Goal: Task Accomplishment & Management: Manage account settings

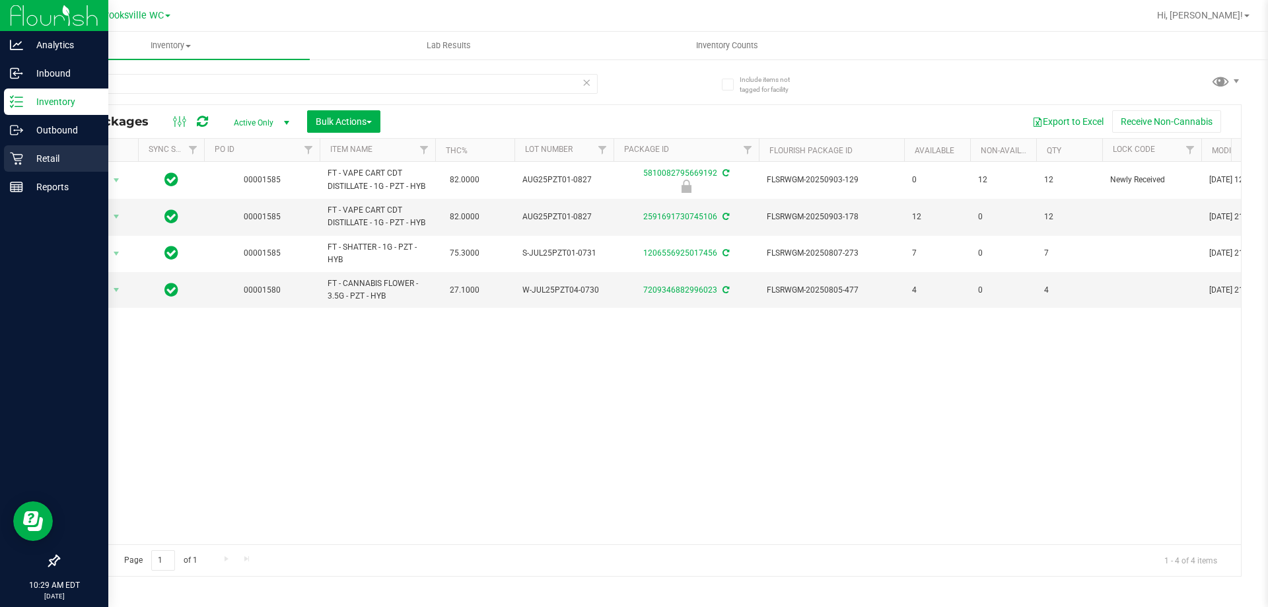
click at [48, 155] on p "Retail" at bounding box center [62, 159] width 79 height 16
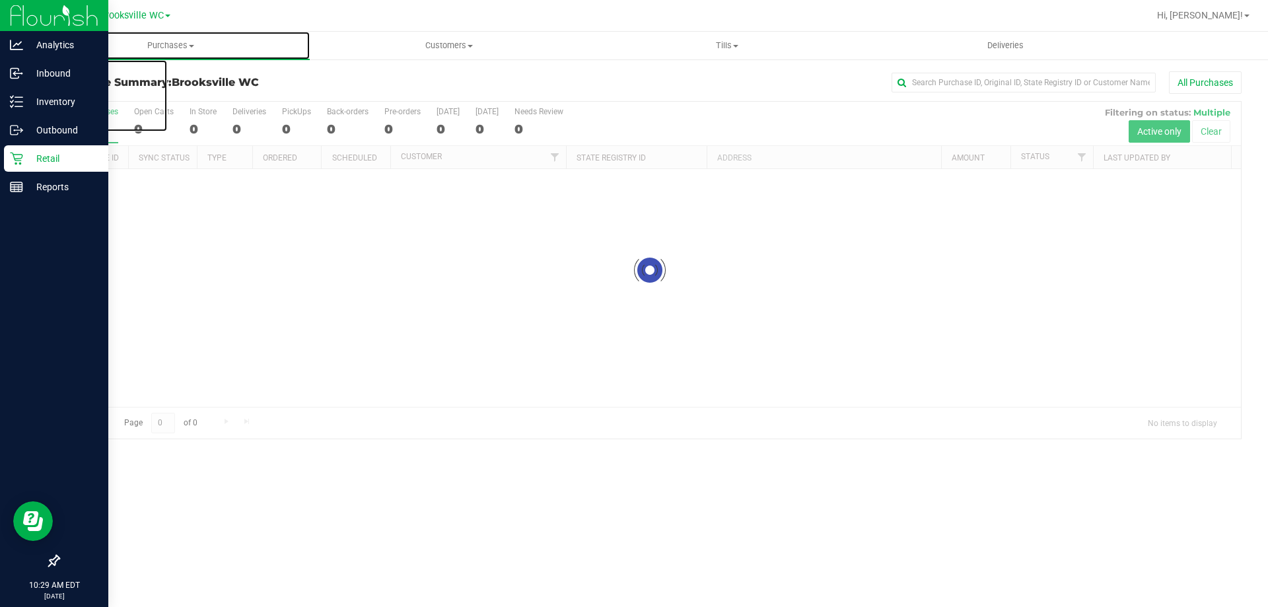
click at [171, 48] on span "Purchases" at bounding box center [171, 46] width 278 height 12
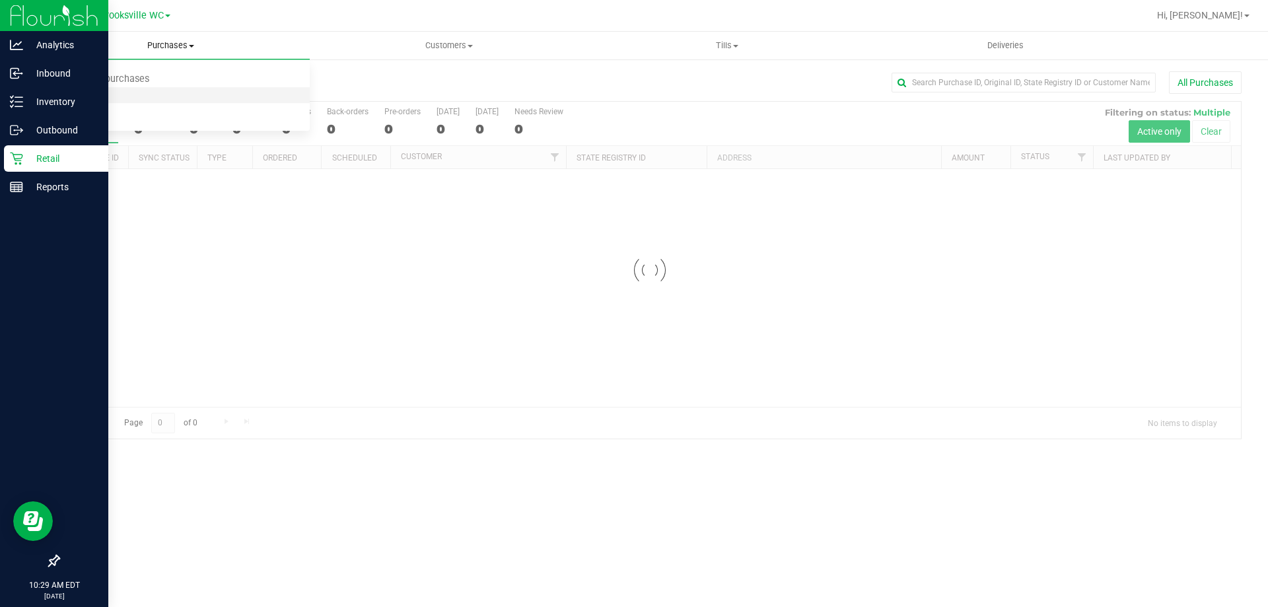
click at [138, 98] on li "Fulfillment" at bounding box center [171, 96] width 278 height 16
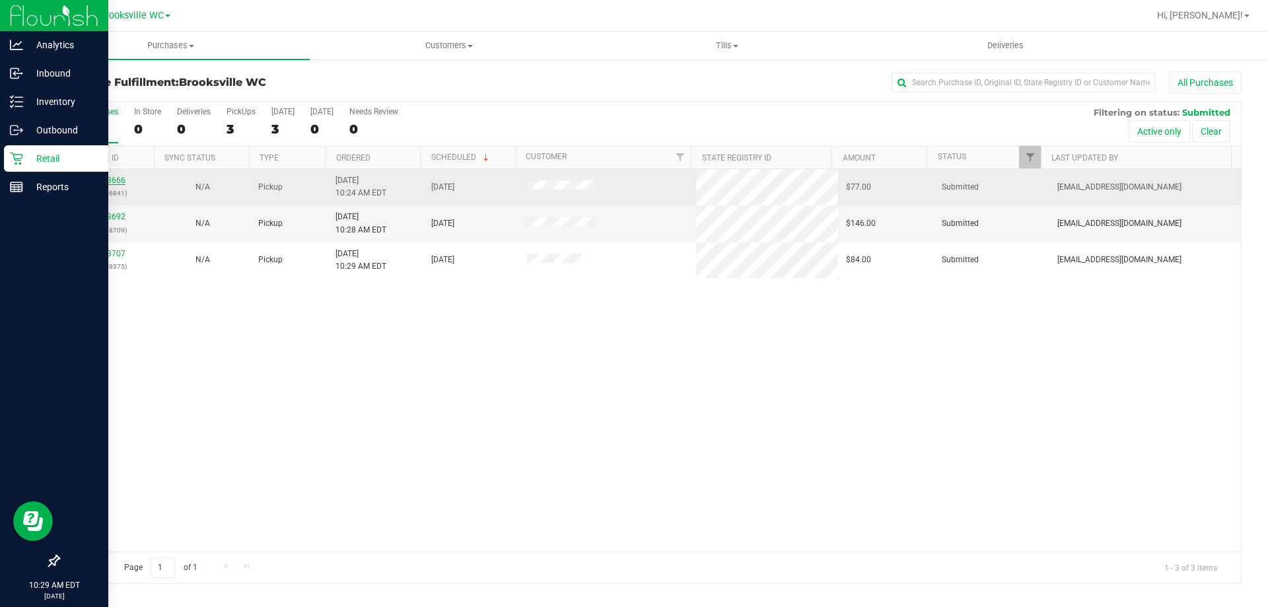
click at [110, 179] on link "12013666" at bounding box center [106, 180] width 37 height 9
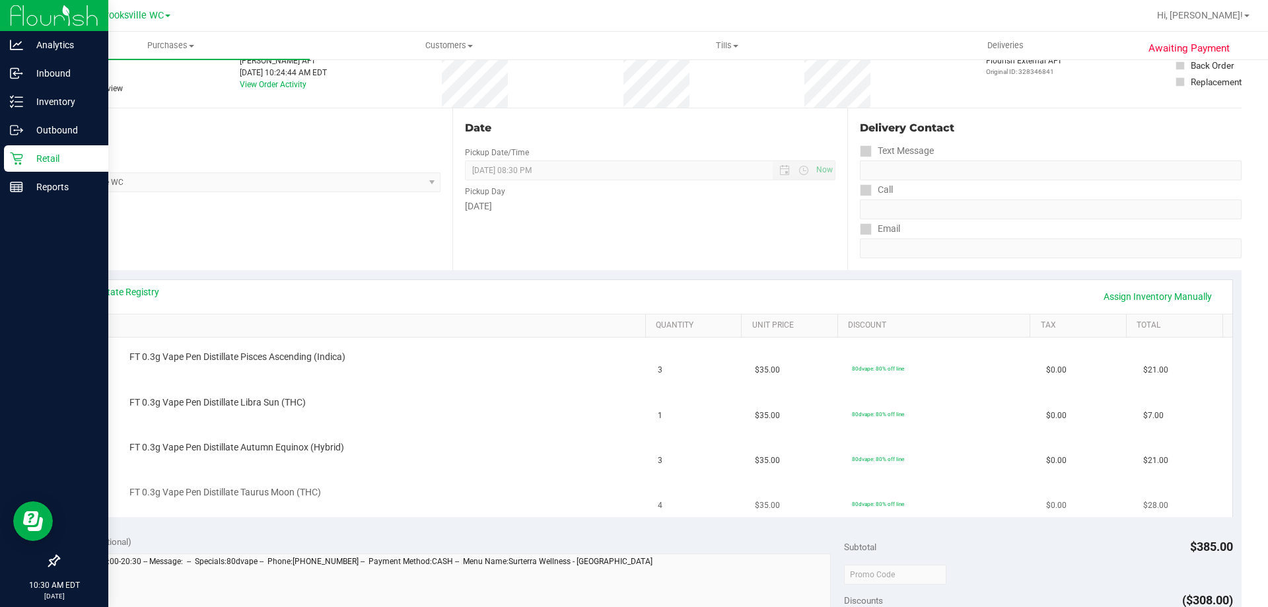
scroll to position [198, 0]
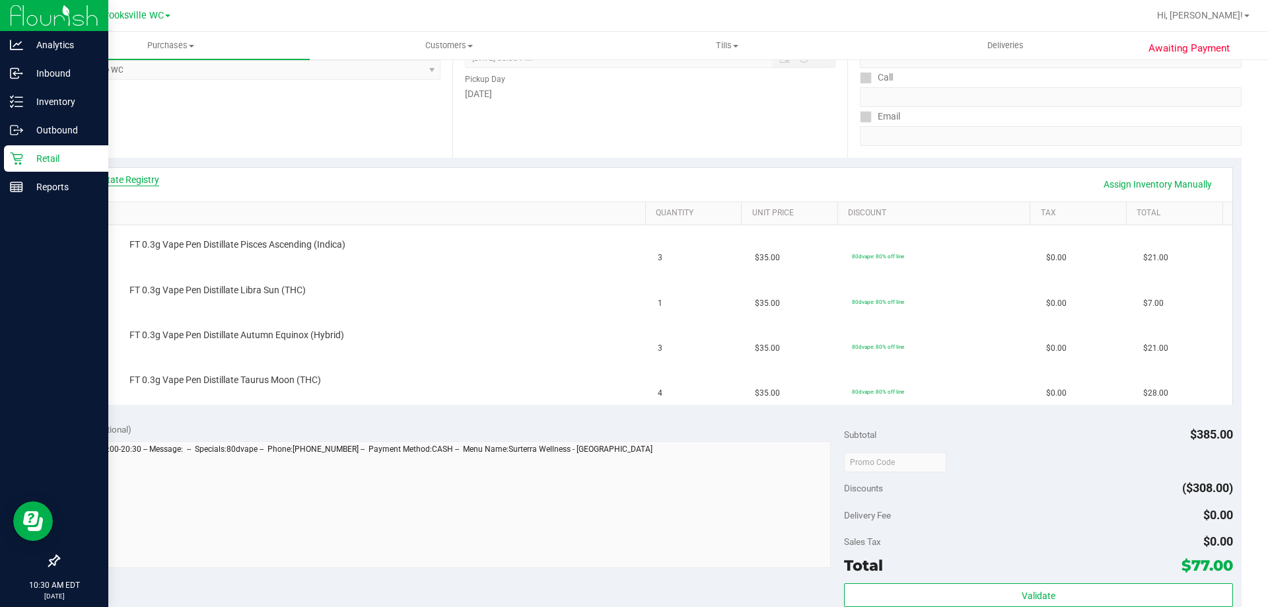
click at [122, 178] on link "View State Registry" at bounding box center [119, 179] width 79 height 13
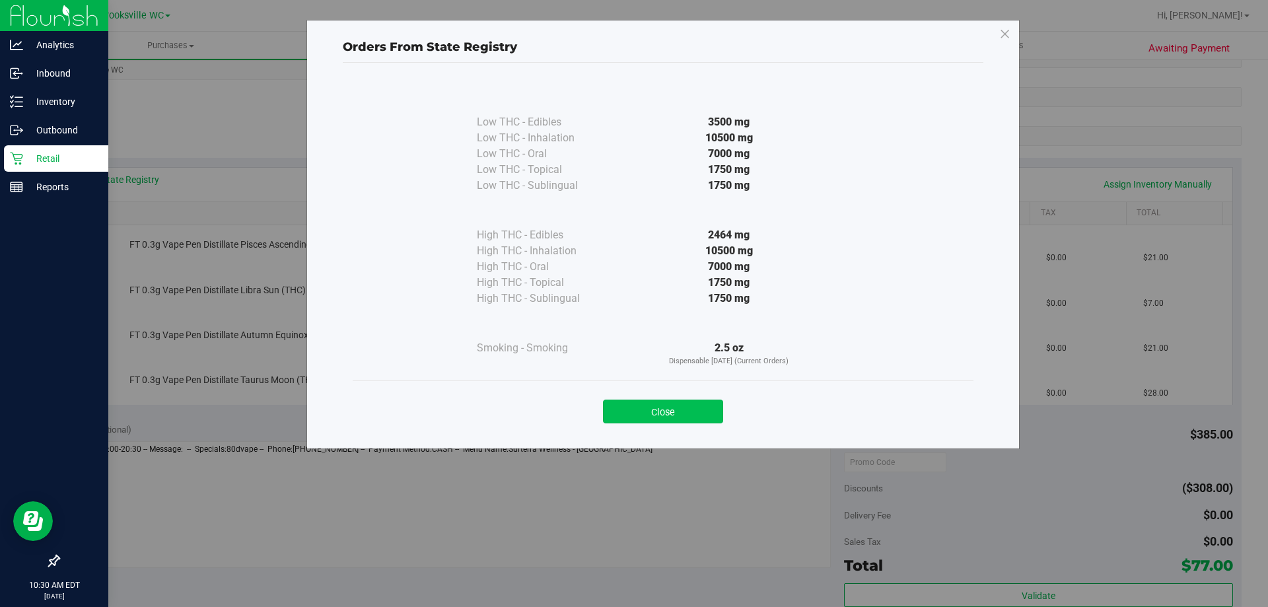
click at [680, 414] on button "Close" at bounding box center [663, 412] width 120 height 24
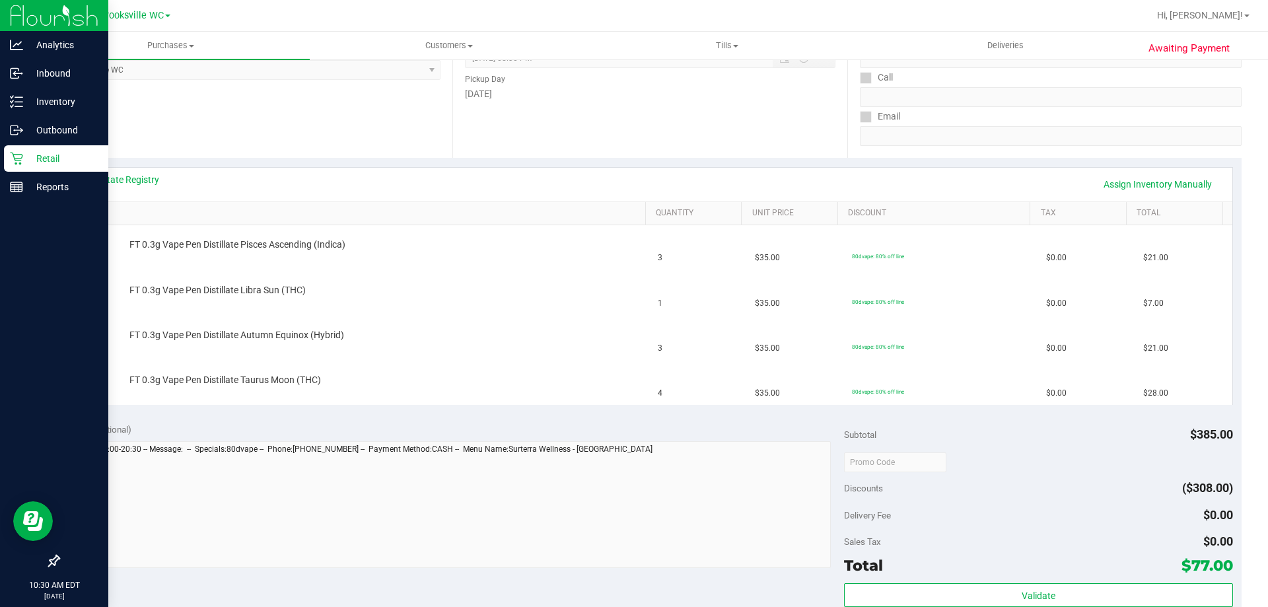
drag, startPoint x: 141, startPoint y: 197, endPoint x: 152, endPoint y: 186, distance: 15.9
click at [141, 197] on div "View State Registry Assign Inventory Manually" at bounding box center [650, 185] width 1164 height 34
click at [145, 182] on link "View State Registry" at bounding box center [119, 179] width 79 height 13
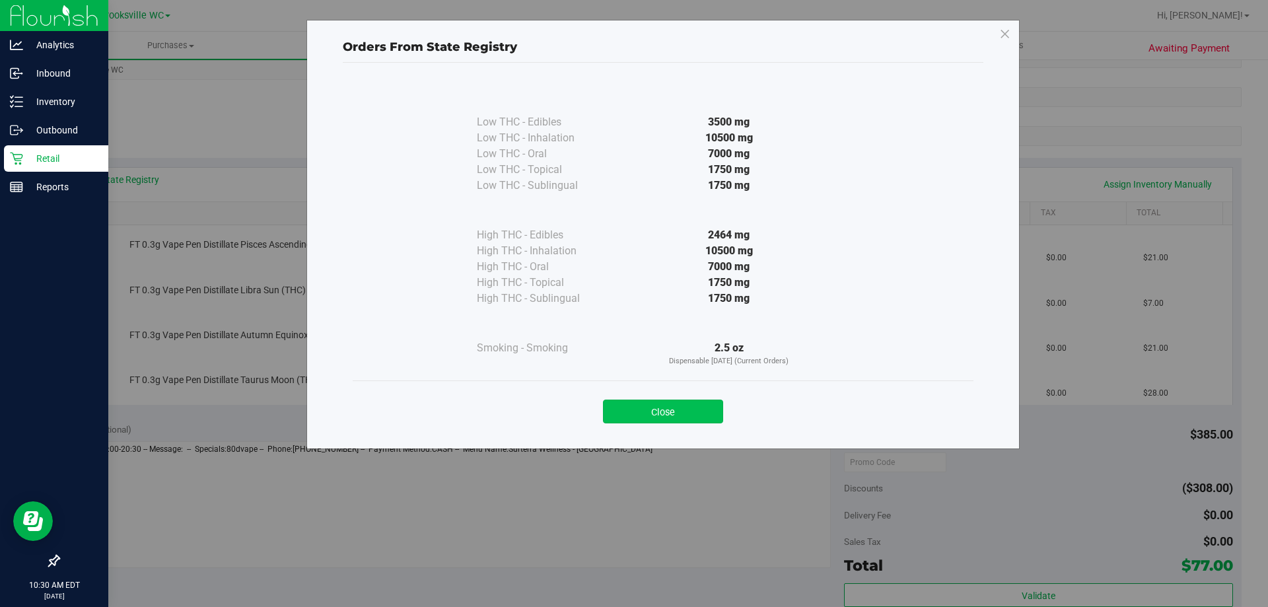
click at [683, 415] on button "Close" at bounding box center [663, 412] width 120 height 24
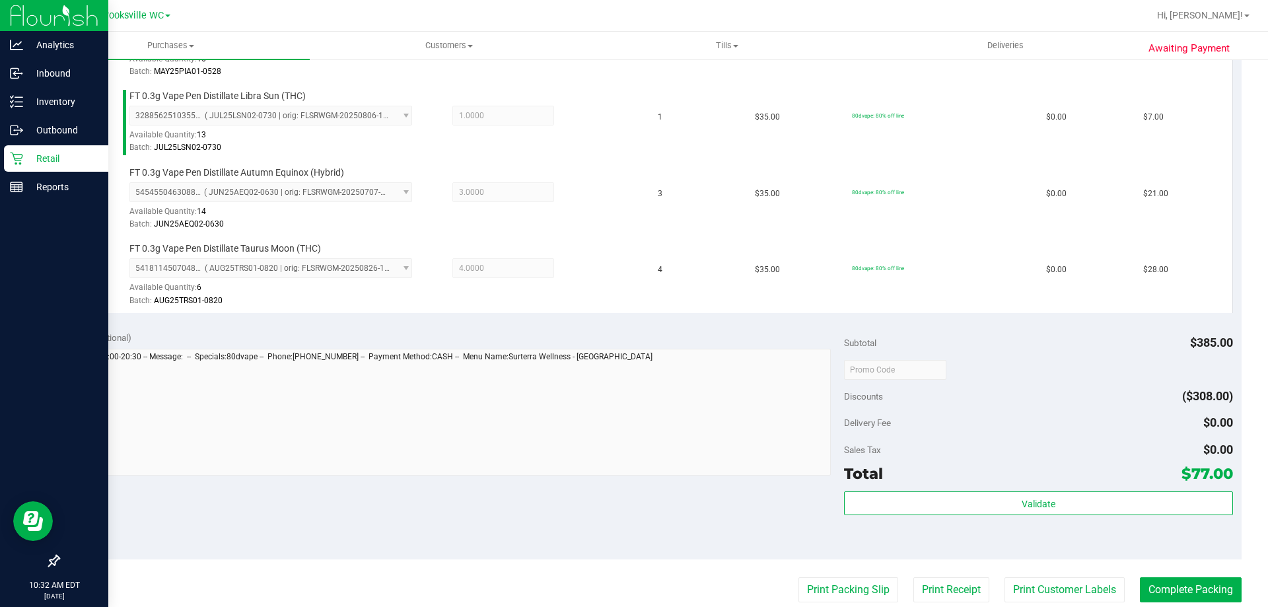
scroll to position [528, 0]
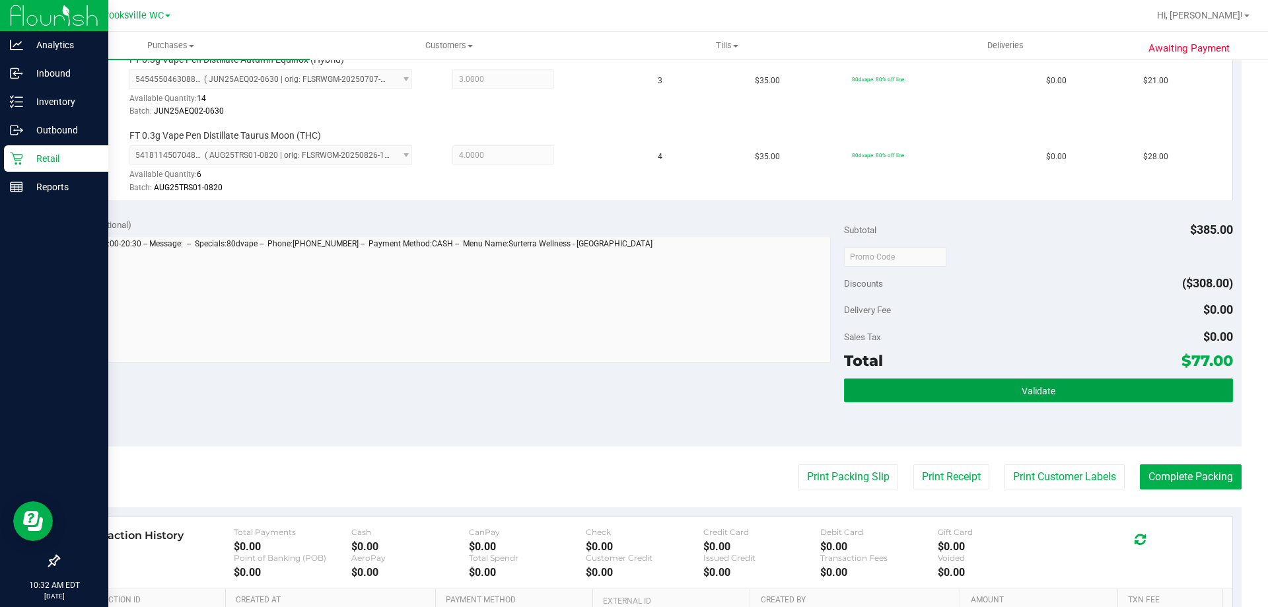
click at [1078, 396] on button "Validate" at bounding box center [1038, 390] width 388 height 24
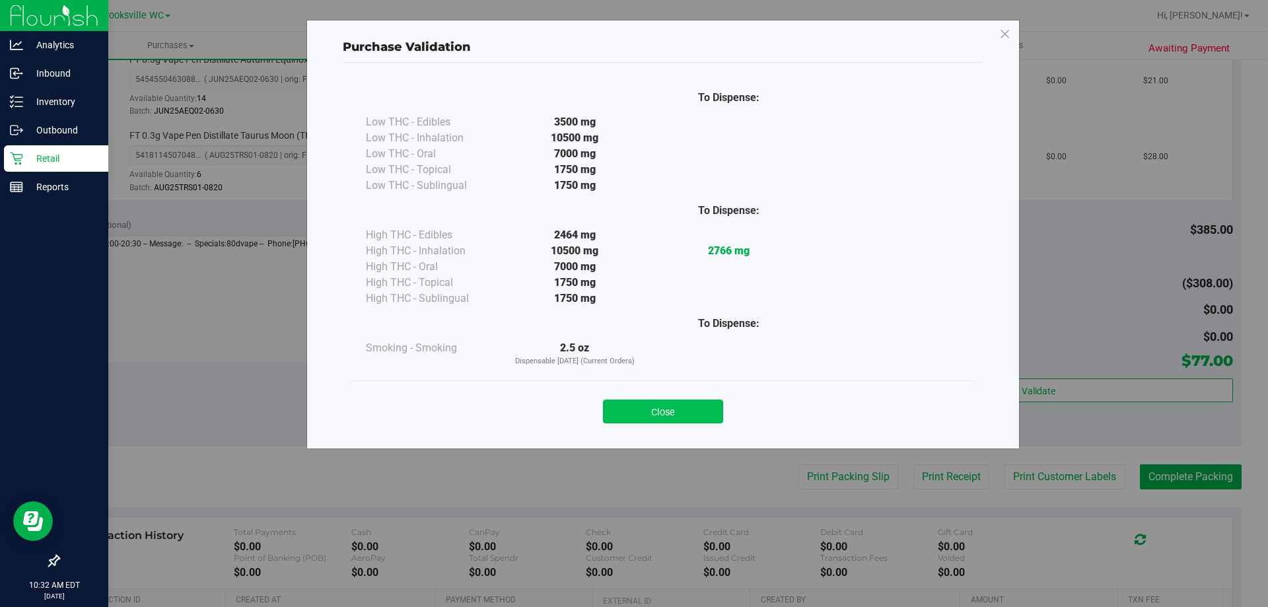
click at [674, 415] on button "Close" at bounding box center [663, 412] width 120 height 24
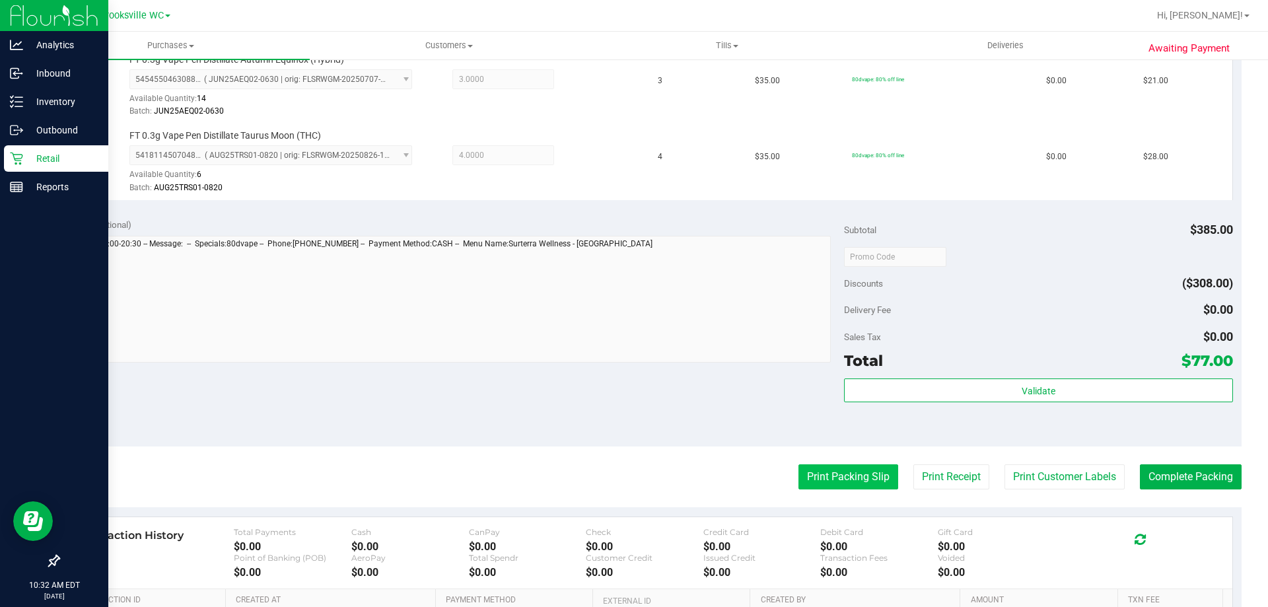
click at [849, 482] on button "Print Packing Slip" at bounding box center [848, 476] width 100 height 25
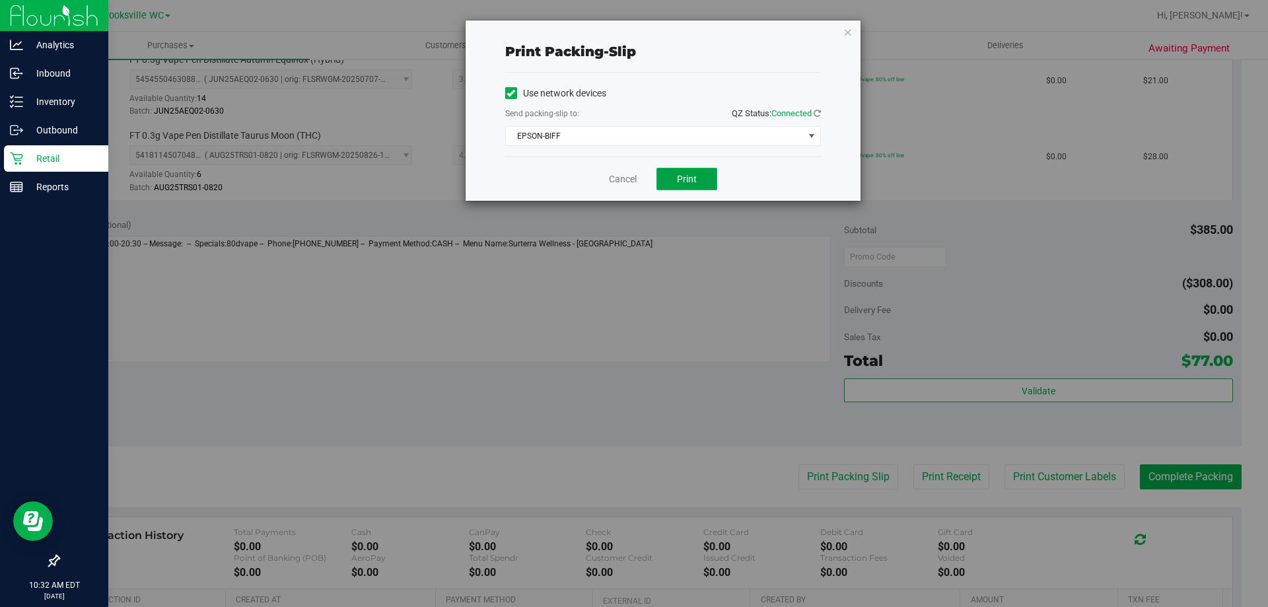
click at [689, 185] on button "Print" at bounding box center [686, 179] width 61 height 22
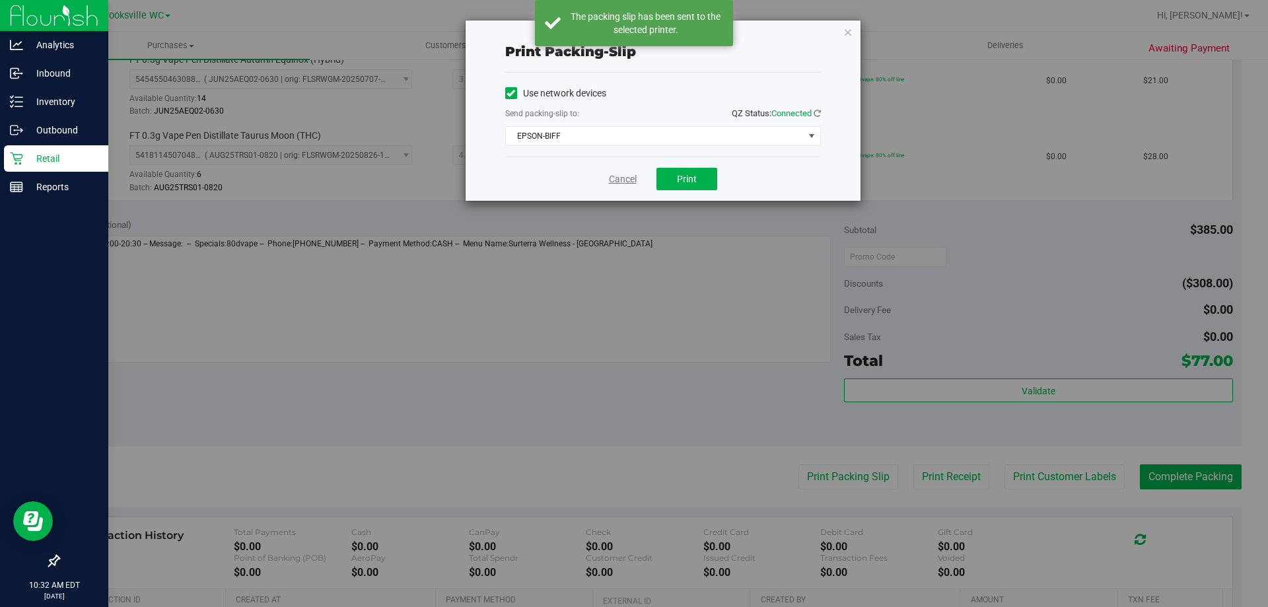
click at [632, 180] on link "Cancel" at bounding box center [623, 179] width 28 height 14
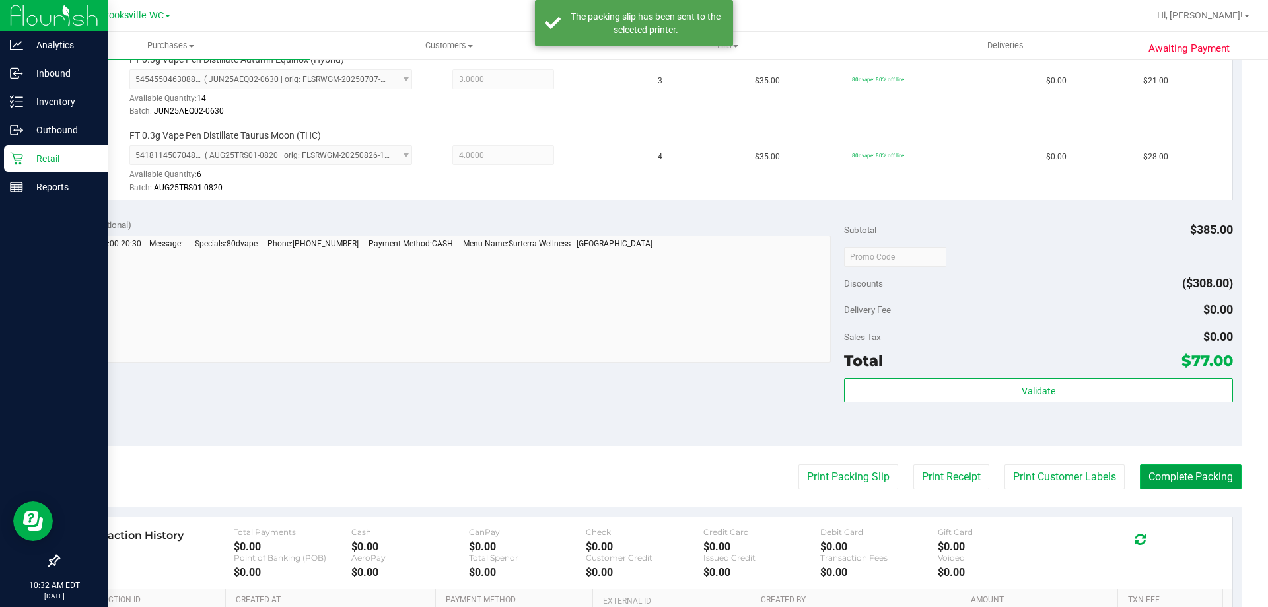
click at [1184, 468] on button "Complete Packing" at bounding box center [1191, 476] width 102 height 25
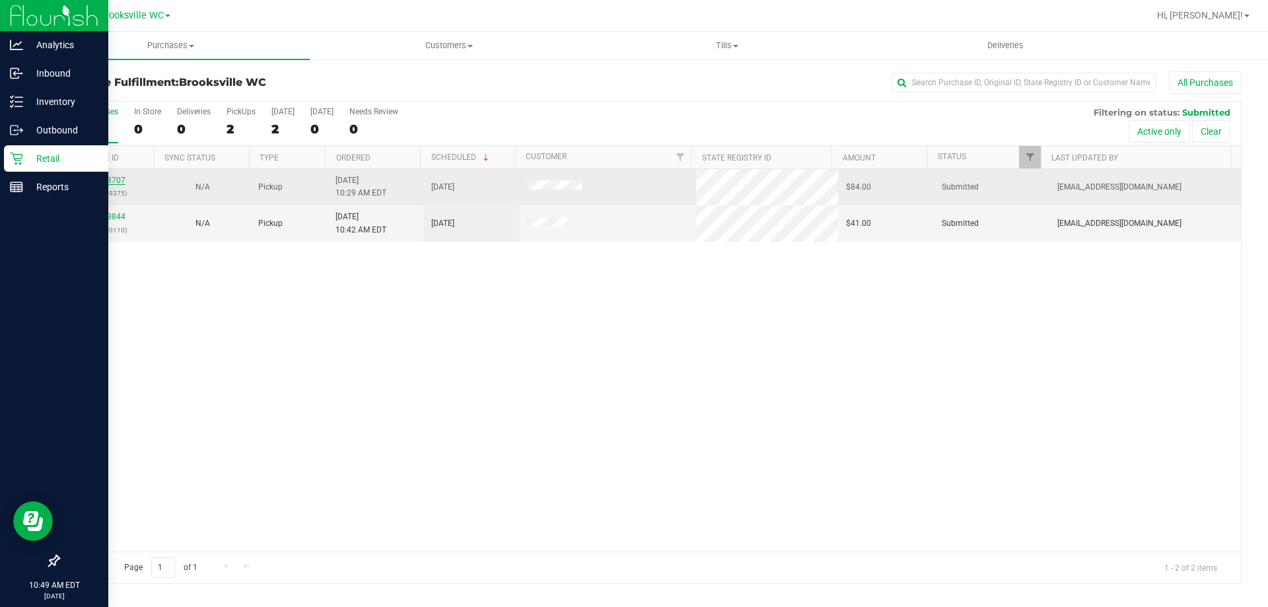
click at [106, 179] on link "12013707" at bounding box center [106, 180] width 37 height 9
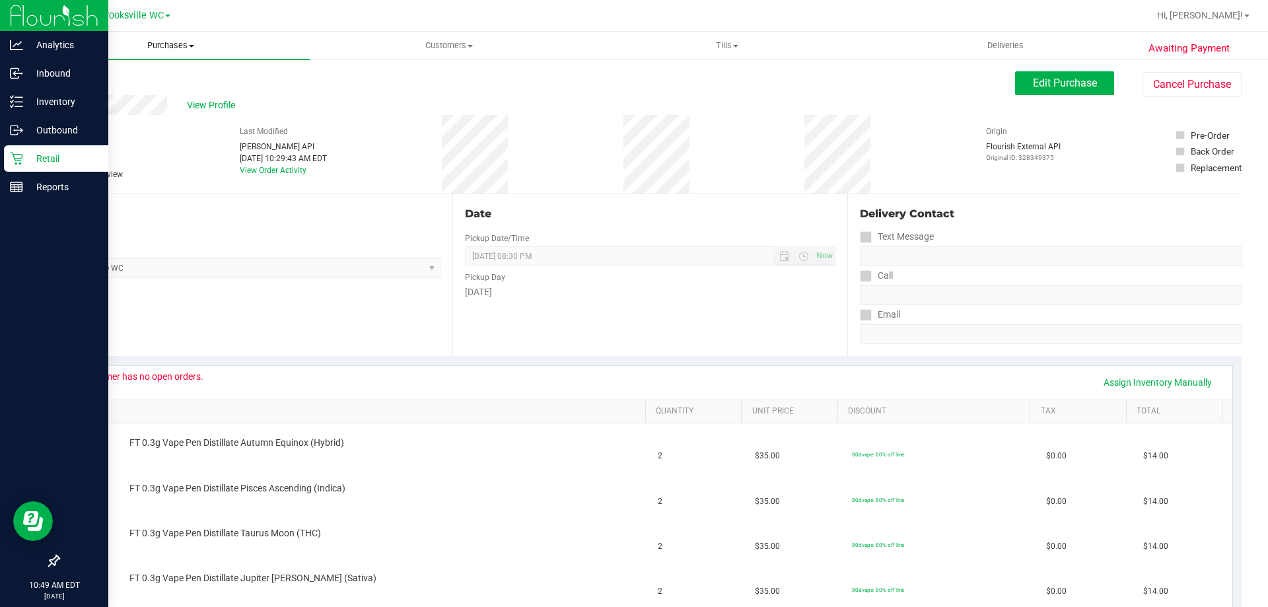
click at [162, 47] on span "Purchases" at bounding box center [171, 46] width 278 height 12
click at [168, 88] on li "Fulfillment" at bounding box center [171, 96] width 278 height 16
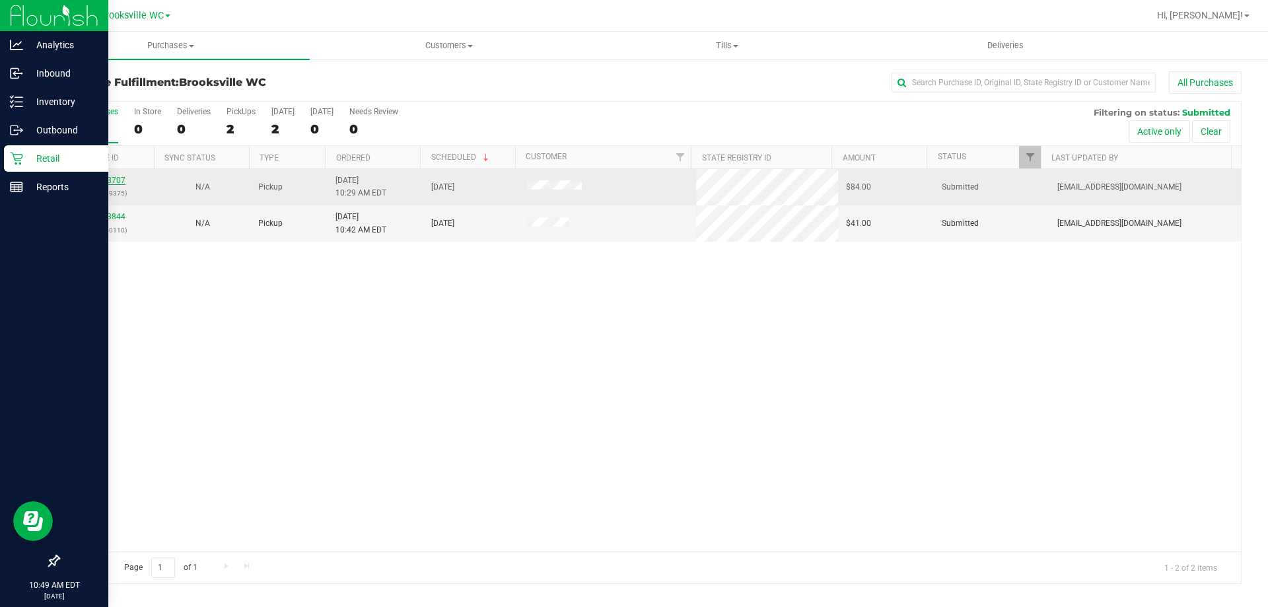
click at [102, 181] on link "12013707" at bounding box center [106, 180] width 37 height 9
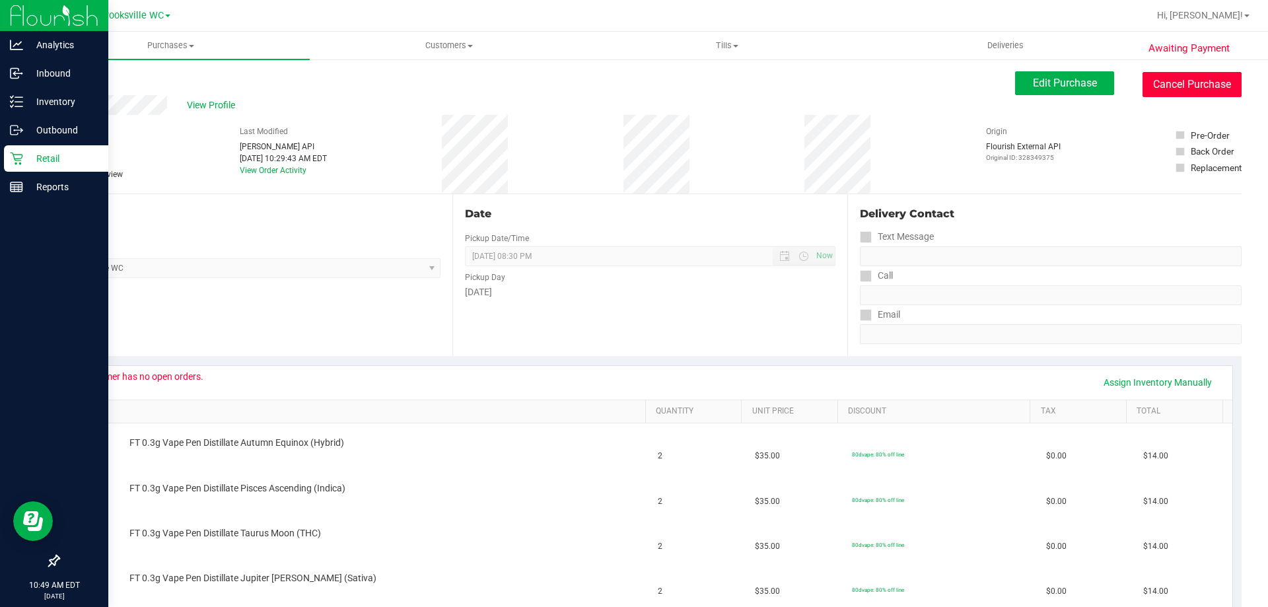
click at [1166, 87] on button "Cancel Purchase" at bounding box center [1191, 84] width 99 height 25
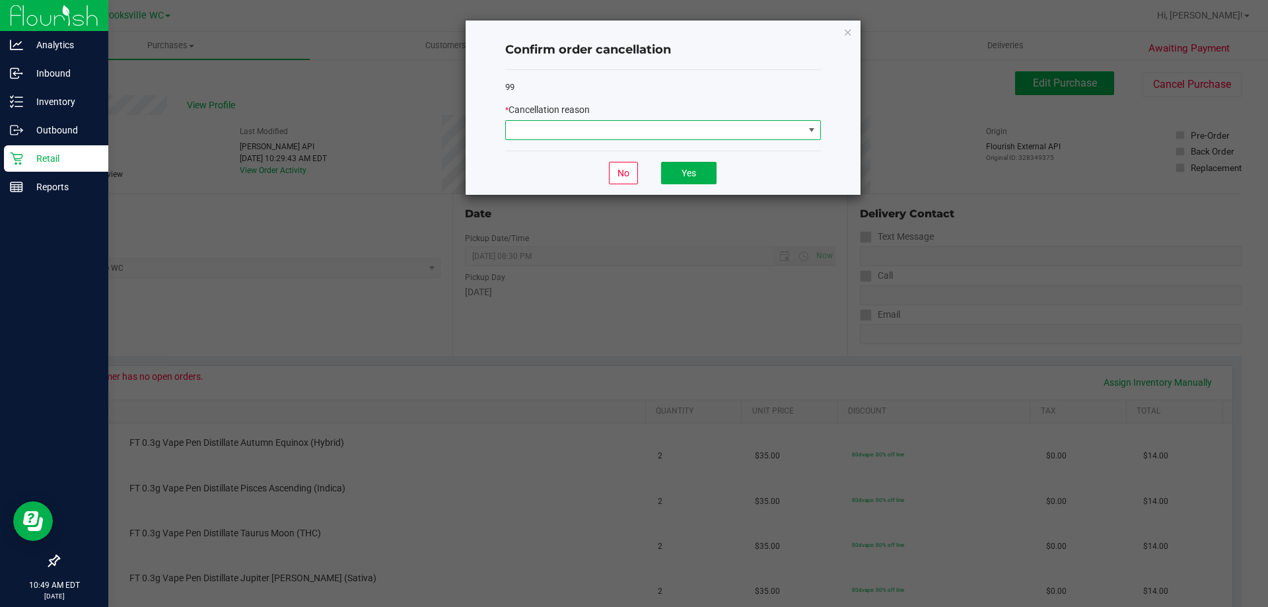
click at [706, 127] on span at bounding box center [655, 130] width 298 height 18
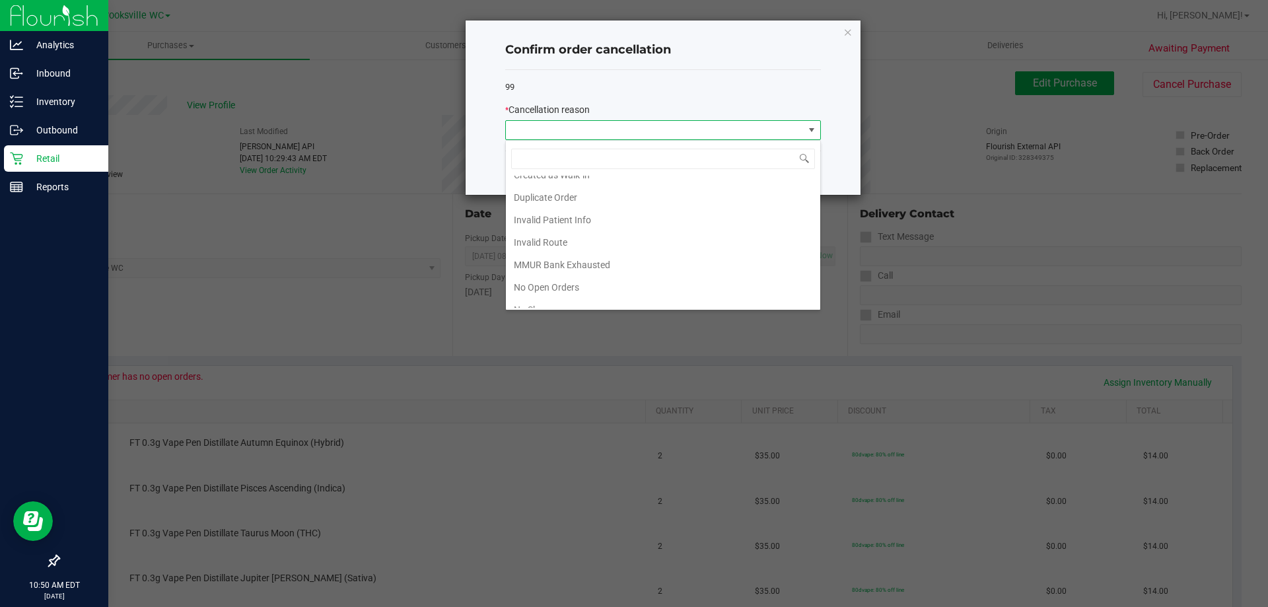
scroll to position [66, 0]
click at [587, 254] on li "No Open Orders" at bounding box center [663, 255] width 314 height 22
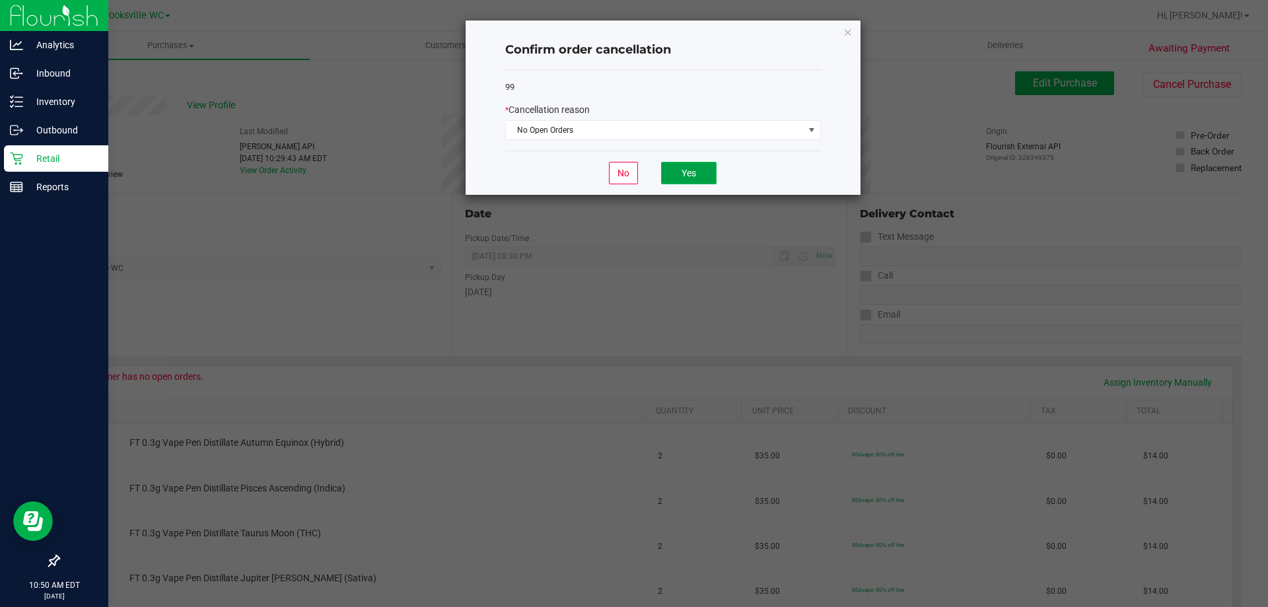
click at [687, 168] on button "Yes" at bounding box center [688, 173] width 55 height 22
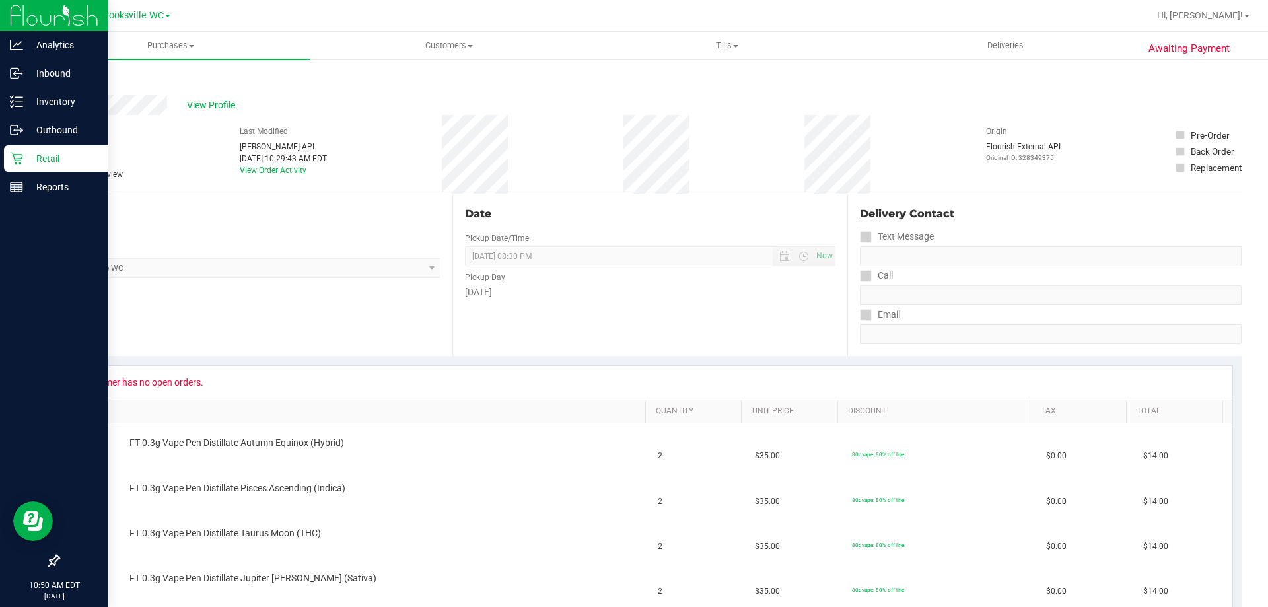
click at [73, 81] on link "Back" at bounding box center [68, 79] width 20 height 9
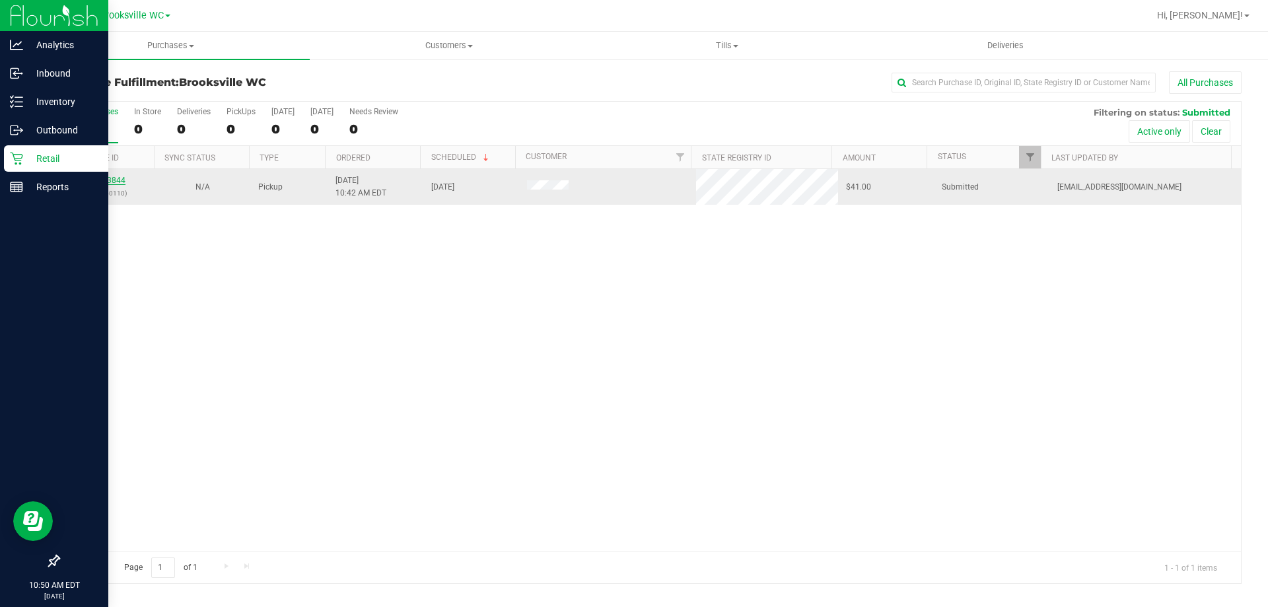
click at [110, 179] on link "12013844" at bounding box center [106, 180] width 37 height 9
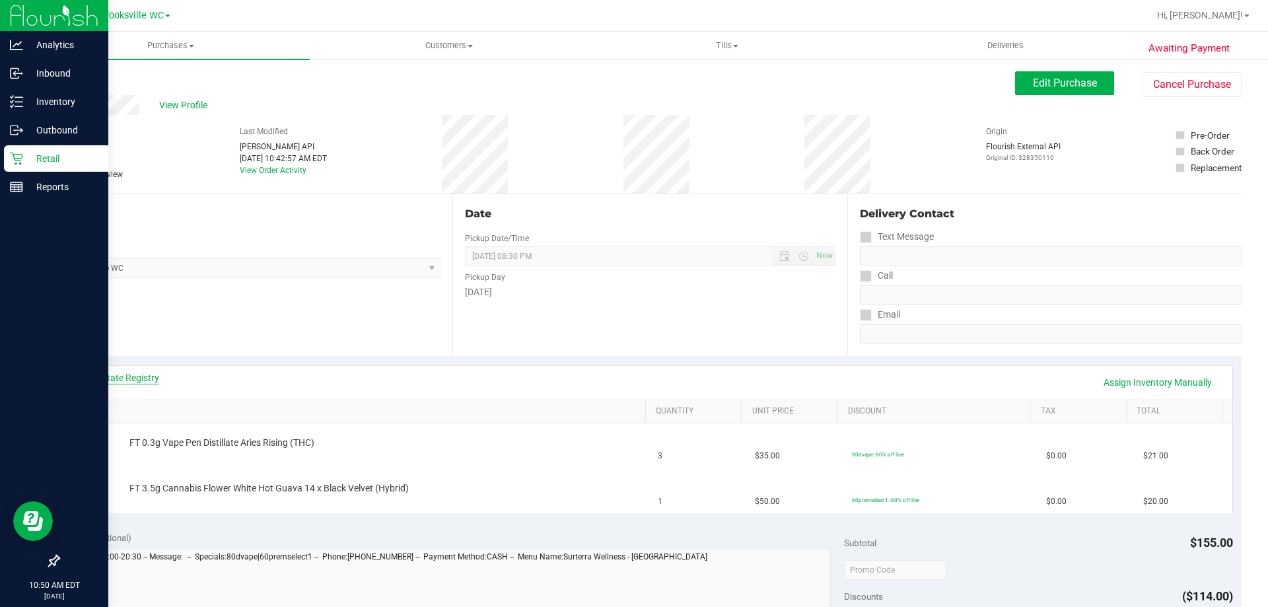
click at [114, 375] on link "View State Registry" at bounding box center [119, 377] width 79 height 13
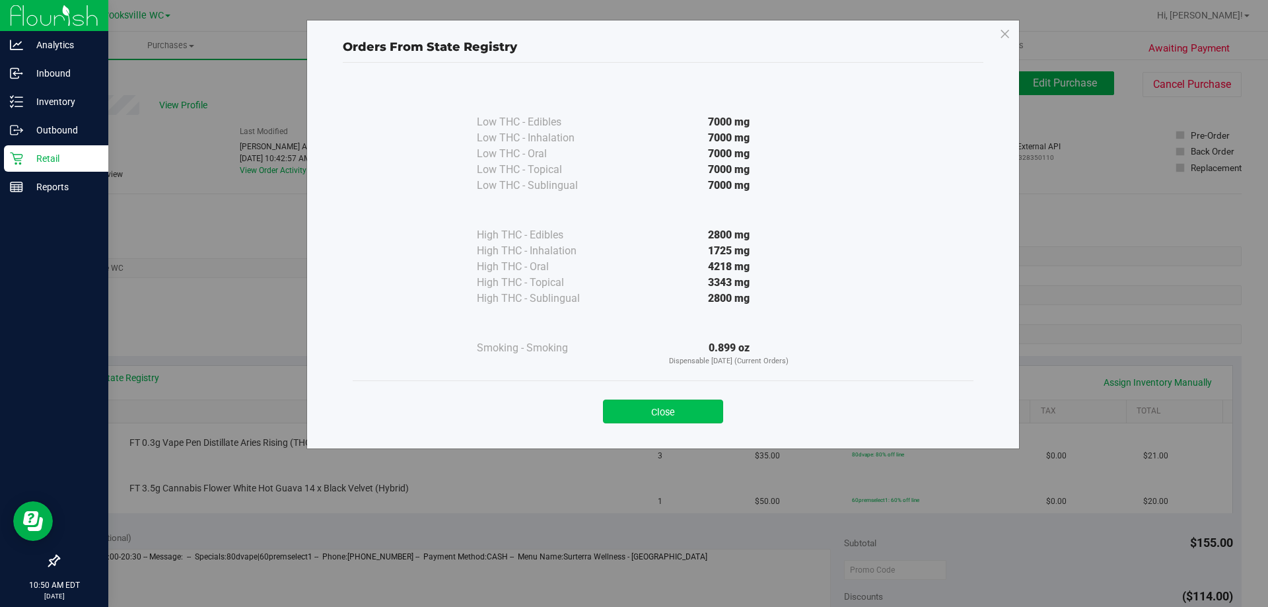
click at [677, 413] on button "Close" at bounding box center [663, 412] width 120 height 24
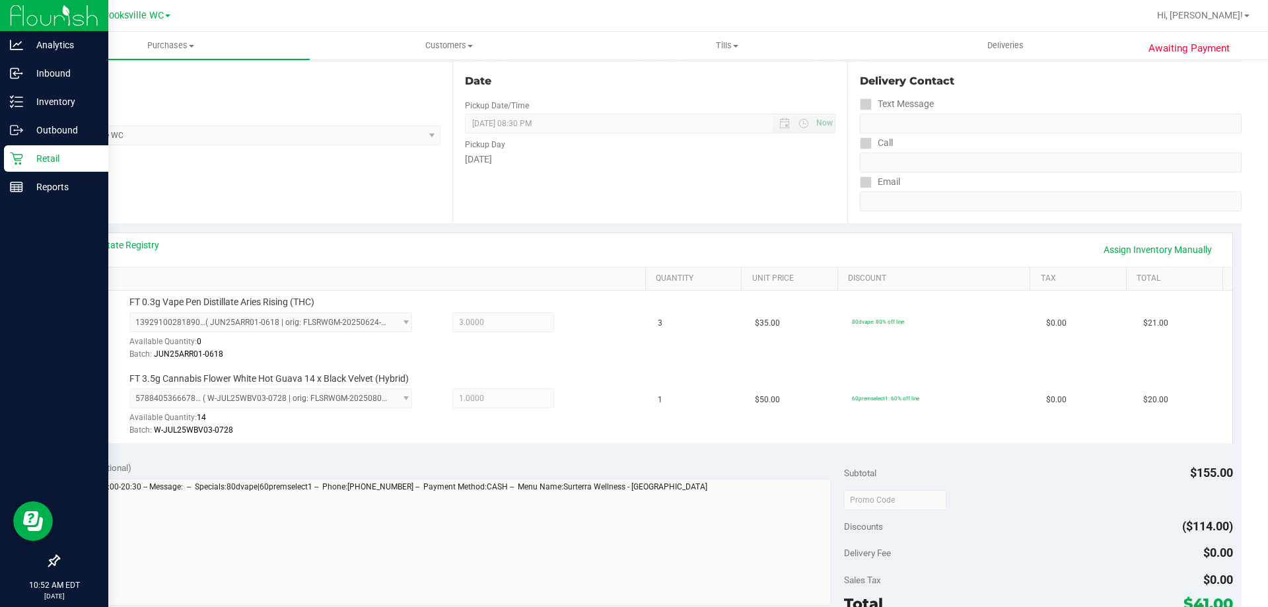
scroll to position [264, 0]
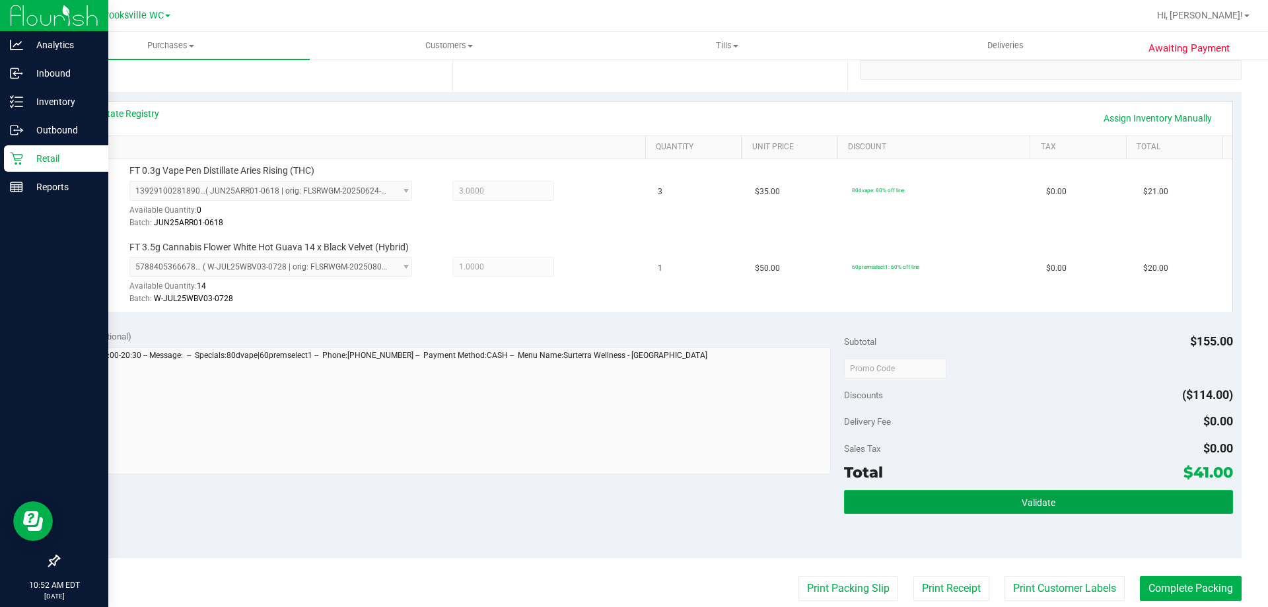
click at [898, 498] on button "Validate" at bounding box center [1038, 502] width 388 height 24
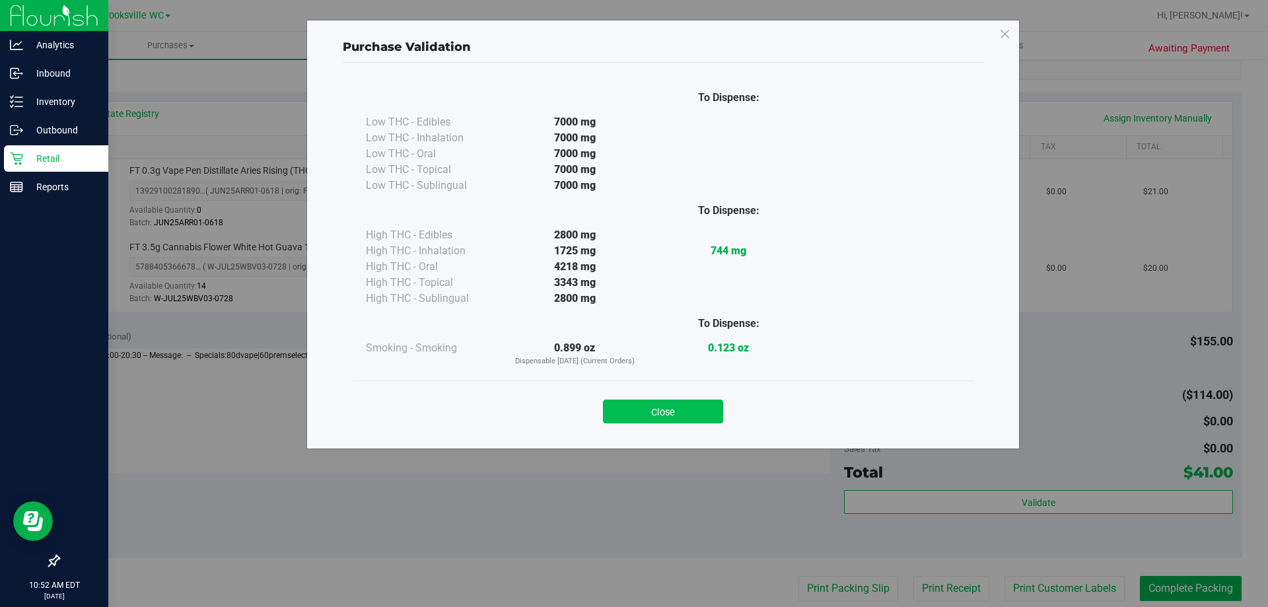
click at [688, 415] on button "Close" at bounding box center [663, 412] width 120 height 24
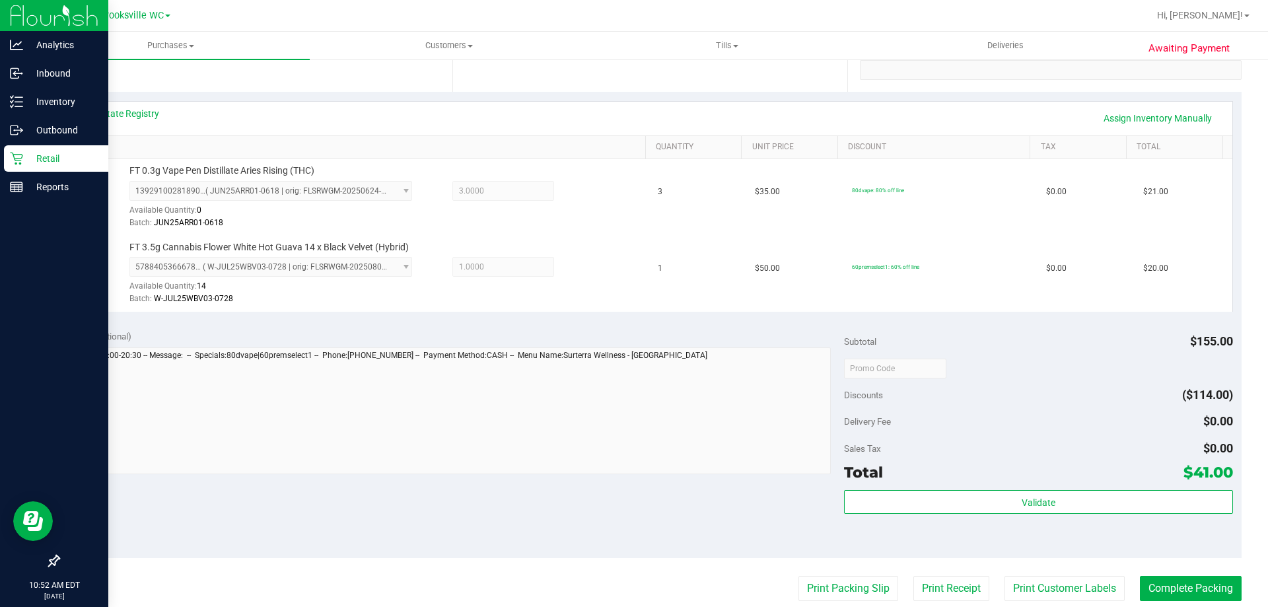
scroll to position [462, 0]
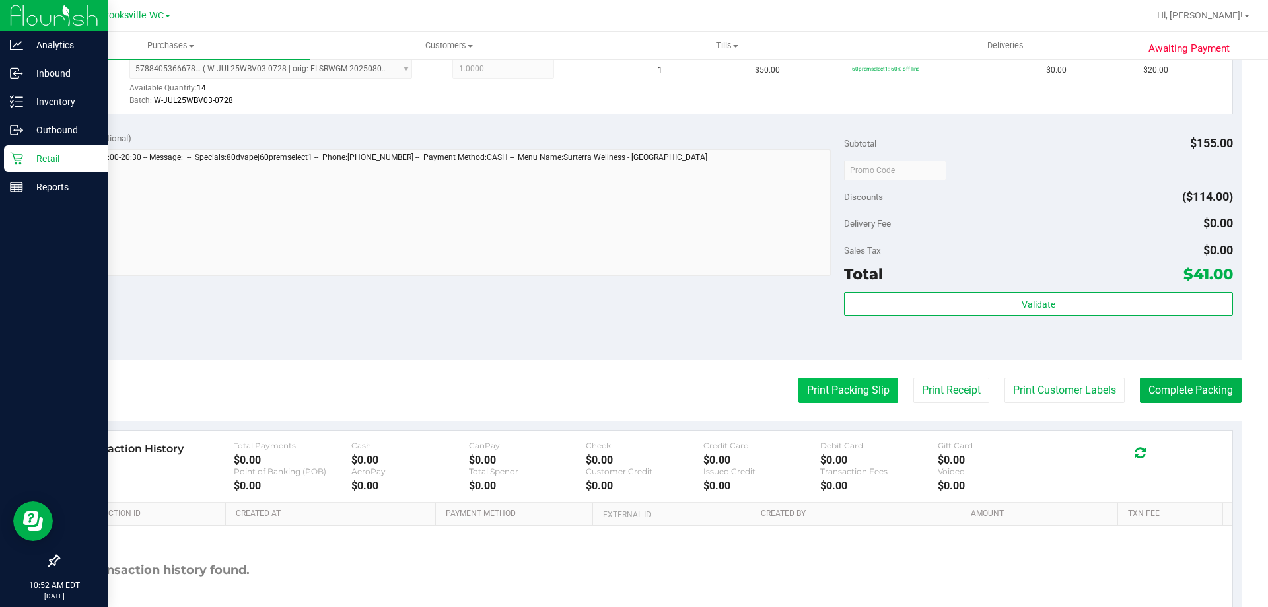
click at [831, 393] on button "Print Packing Slip" at bounding box center [848, 390] width 100 height 25
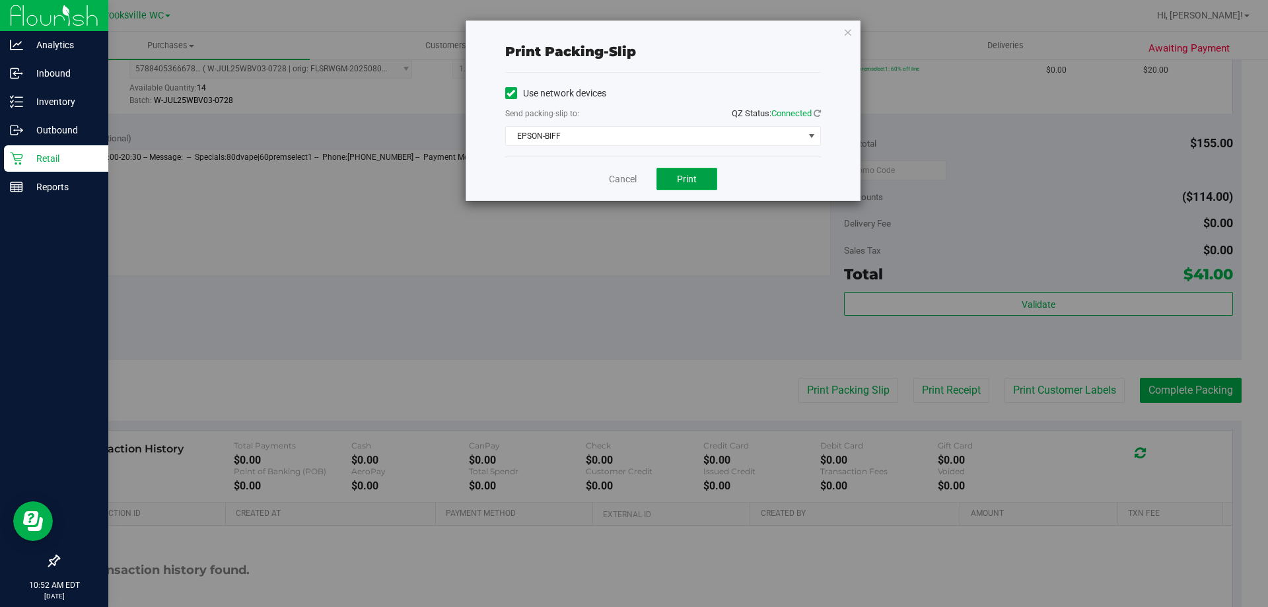
click at [695, 172] on button "Print" at bounding box center [686, 179] width 61 height 22
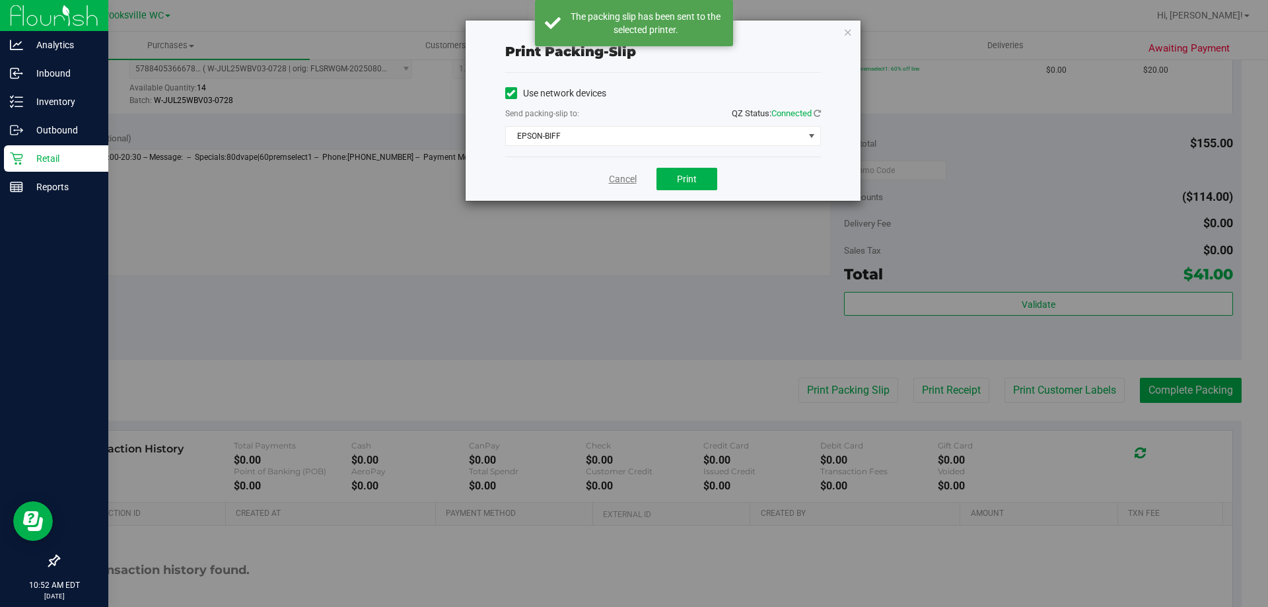
click at [627, 180] on link "Cancel" at bounding box center [623, 179] width 28 height 14
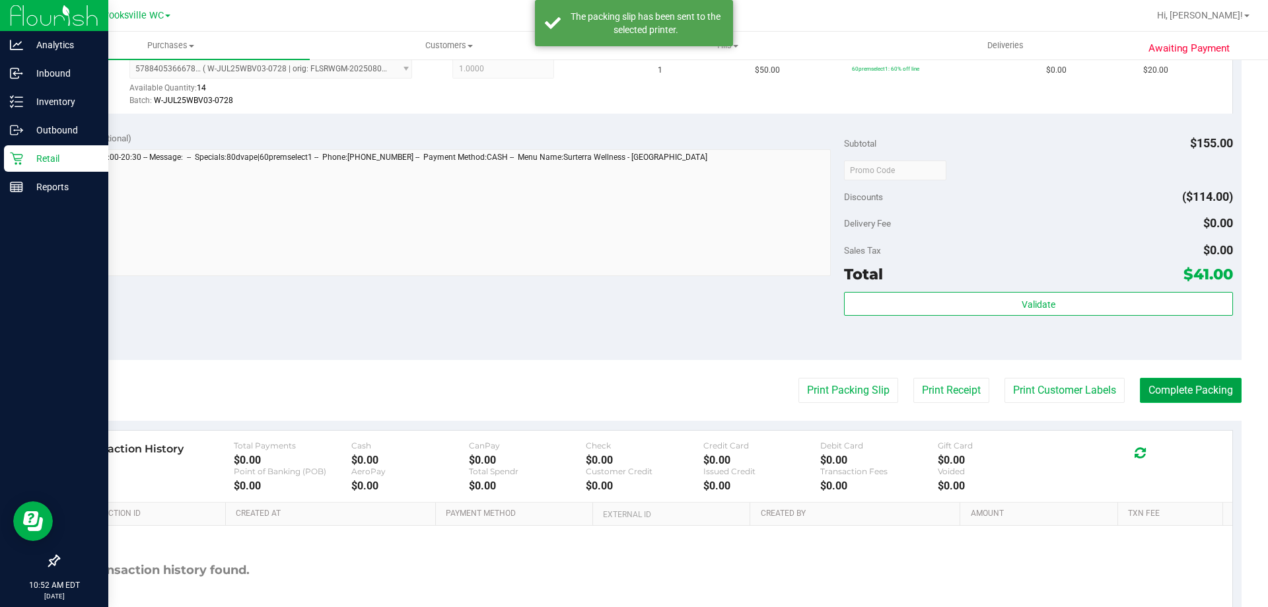
click at [1181, 389] on button "Complete Packing" at bounding box center [1191, 390] width 102 height 25
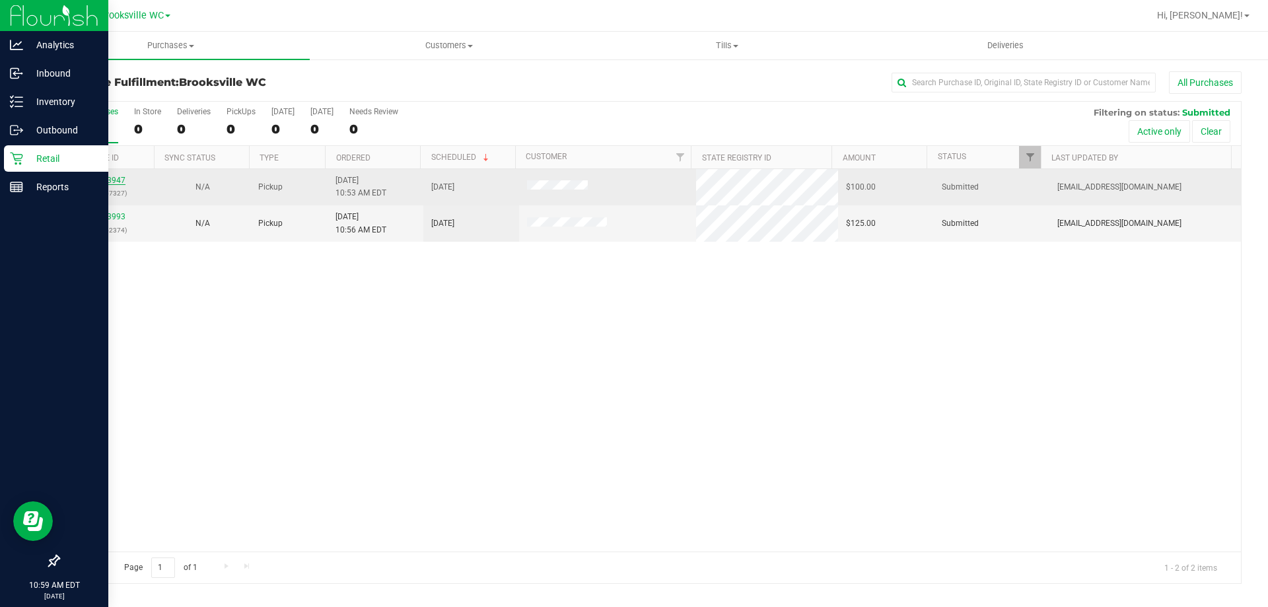
click at [115, 178] on link "12013947" at bounding box center [106, 180] width 37 height 9
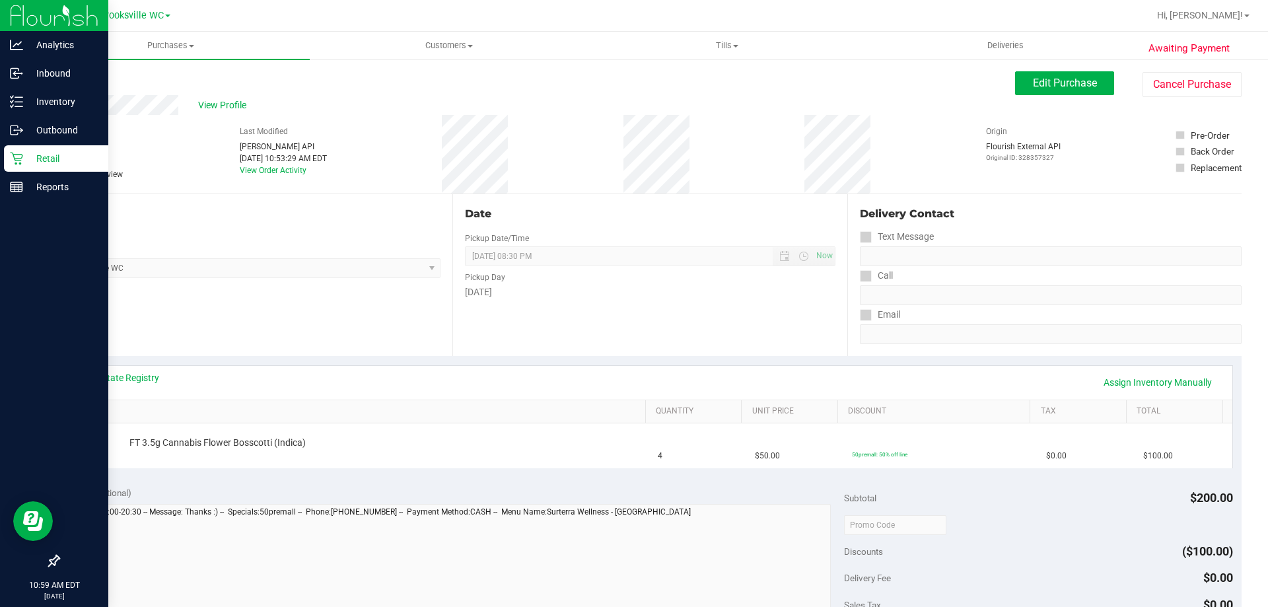
click at [74, 81] on link "Back" at bounding box center [68, 79] width 20 height 9
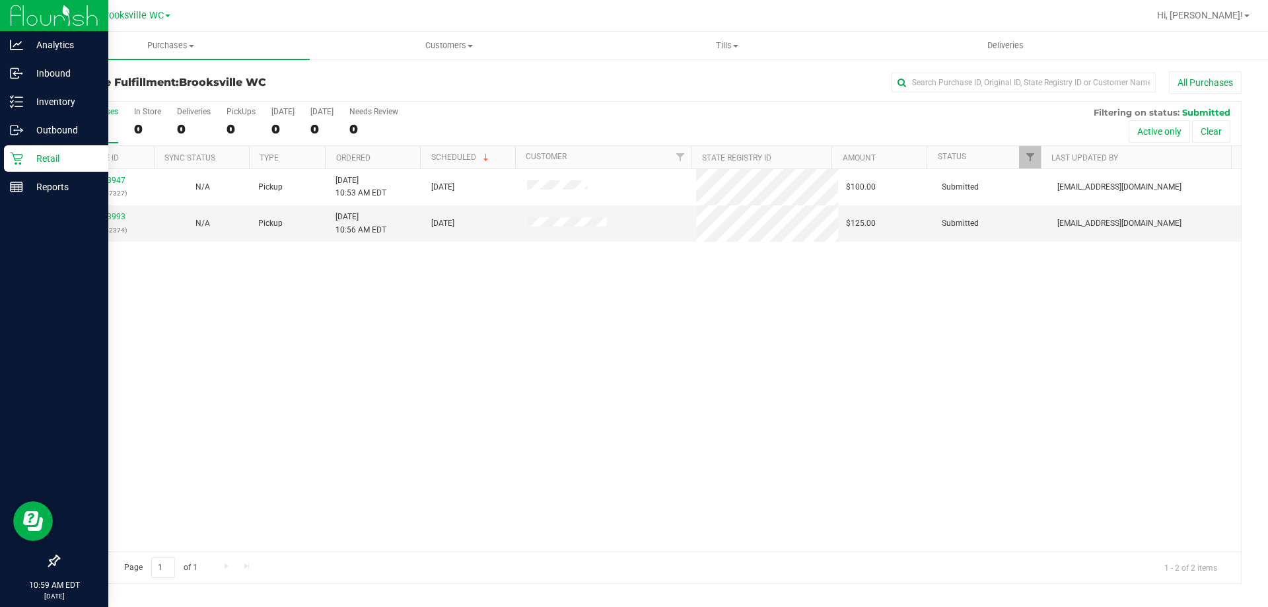
click at [622, 133] on div "All Purchases 0 In Store 0 Deliveries 0 PickUps 0 [DATE] 0 [DATE] 0 Needs Revie…" at bounding box center [650, 124] width 1182 height 44
click at [113, 215] on link "12013993" at bounding box center [106, 216] width 37 height 9
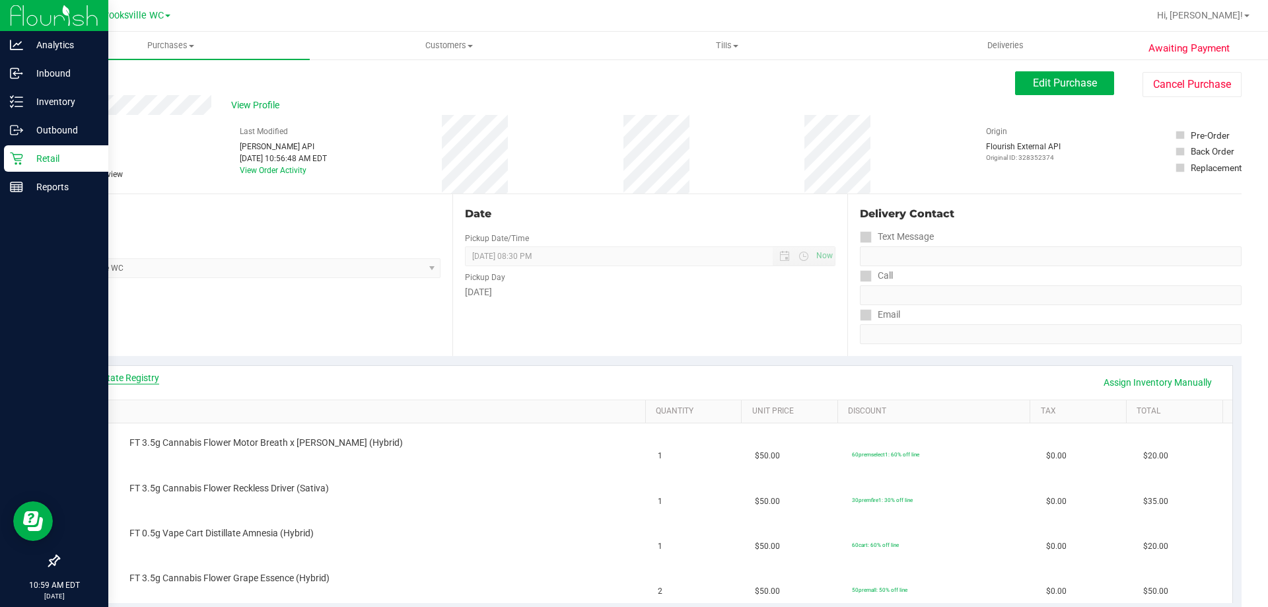
click at [143, 376] on link "View State Registry" at bounding box center [119, 377] width 79 height 13
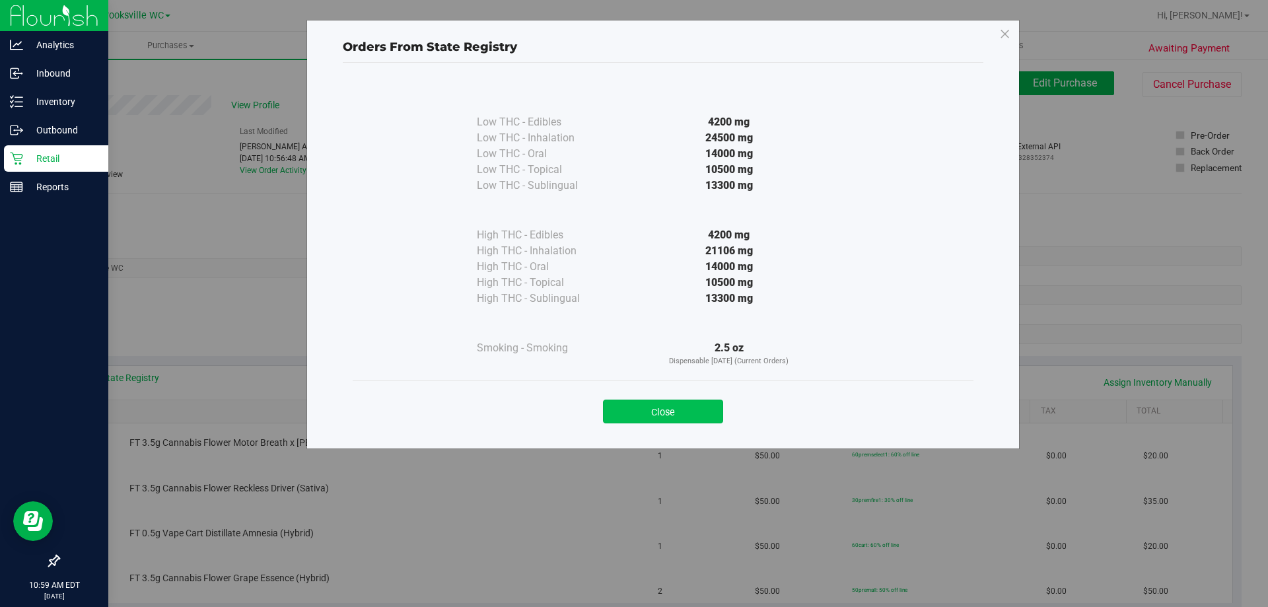
click at [699, 421] on button "Close" at bounding box center [663, 412] width 120 height 24
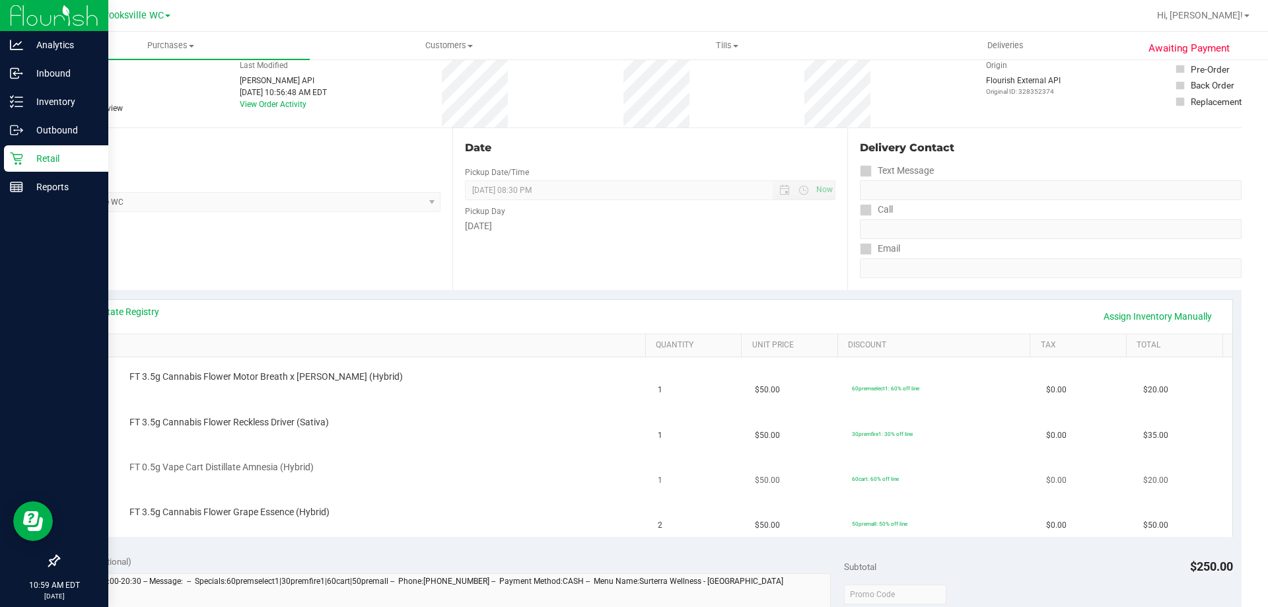
scroll to position [330, 0]
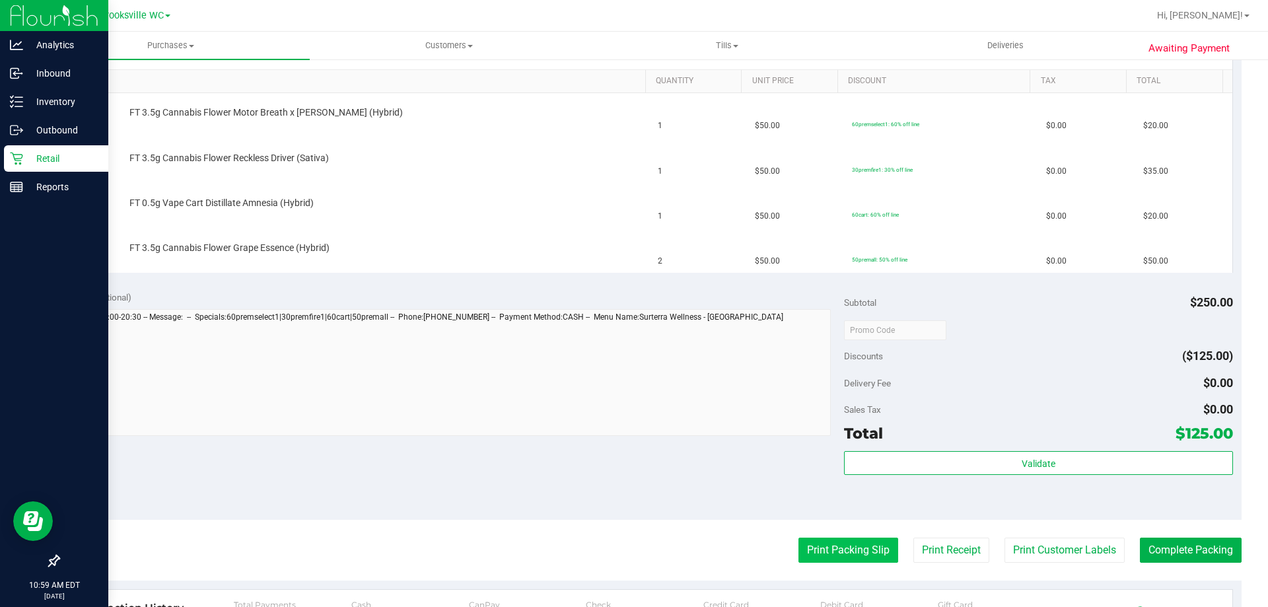
click at [832, 539] on button "Print Packing Slip" at bounding box center [848, 550] width 100 height 25
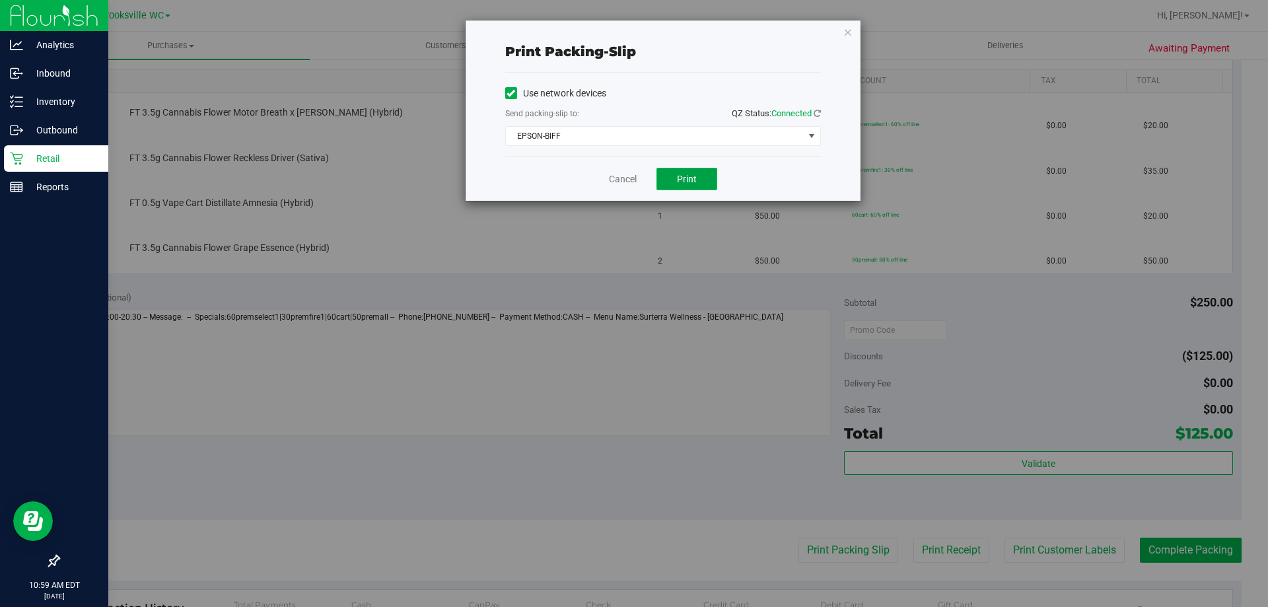
click at [687, 186] on button "Print" at bounding box center [686, 179] width 61 height 22
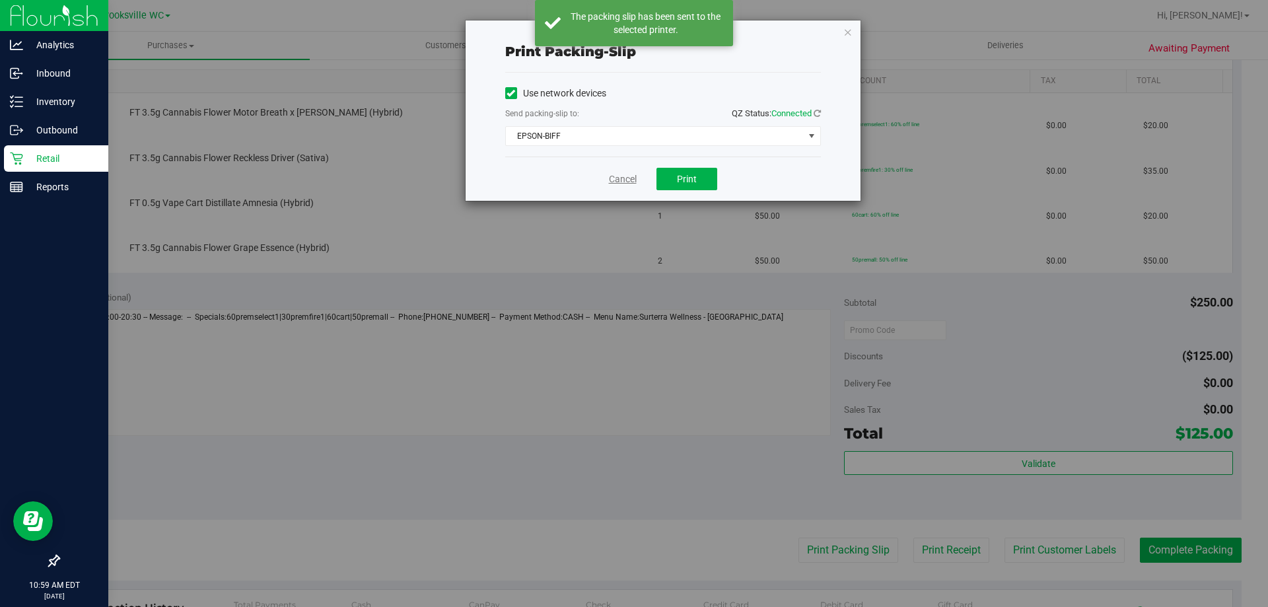
click at [626, 176] on link "Cancel" at bounding box center [623, 179] width 28 height 14
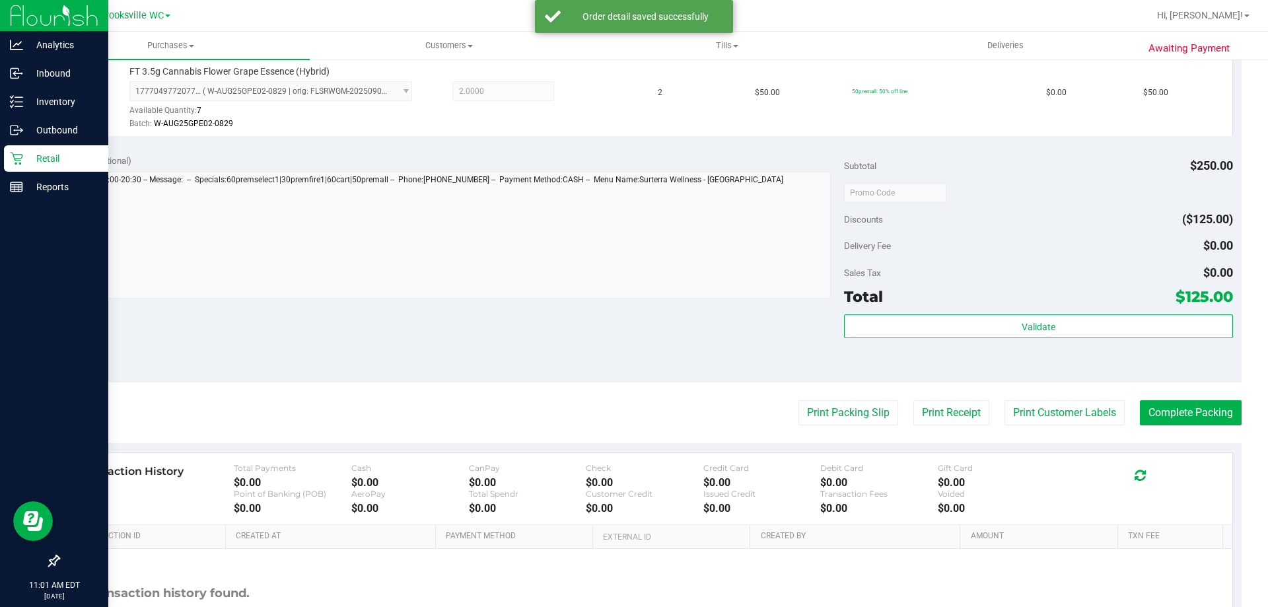
scroll to position [660, 0]
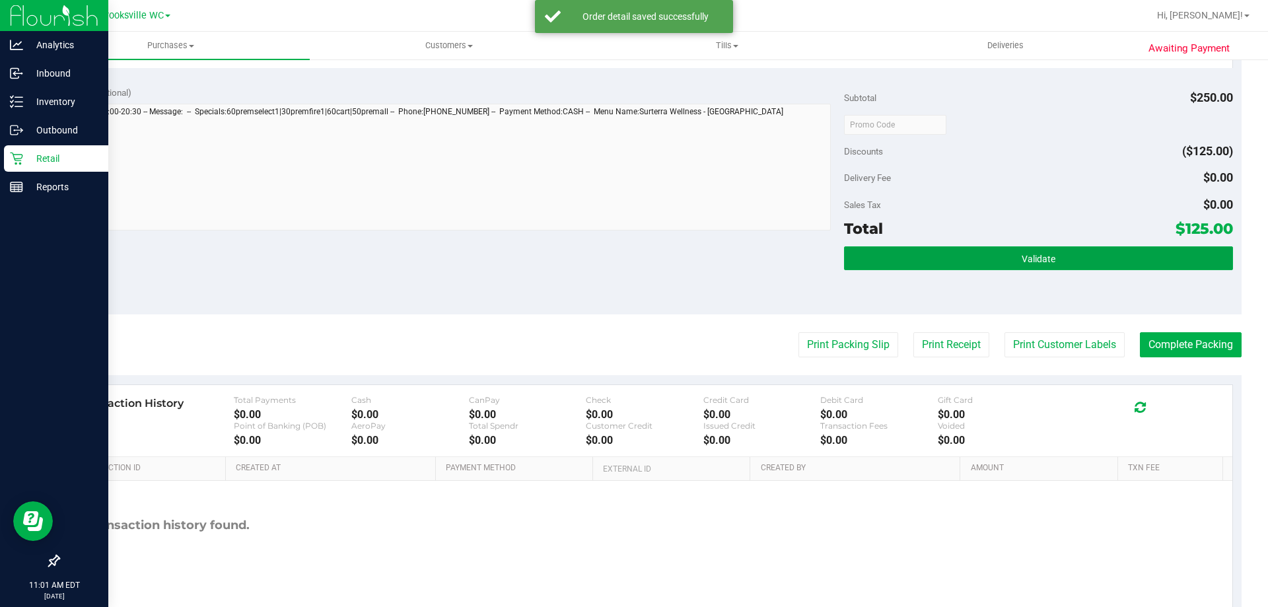
drag, startPoint x: 961, startPoint y: 256, endPoint x: 1008, endPoint y: 288, distance: 56.4
click at [955, 258] on button "Validate" at bounding box center [1038, 258] width 388 height 24
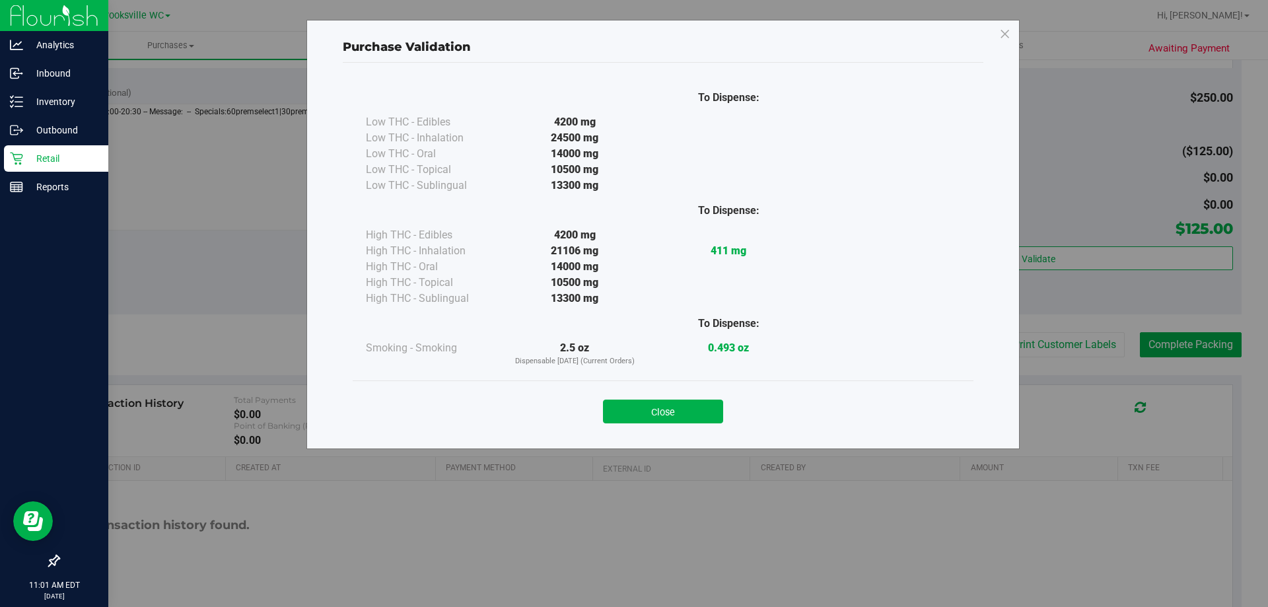
click at [658, 408] on button "Close" at bounding box center [663, 412] width 120 height 24
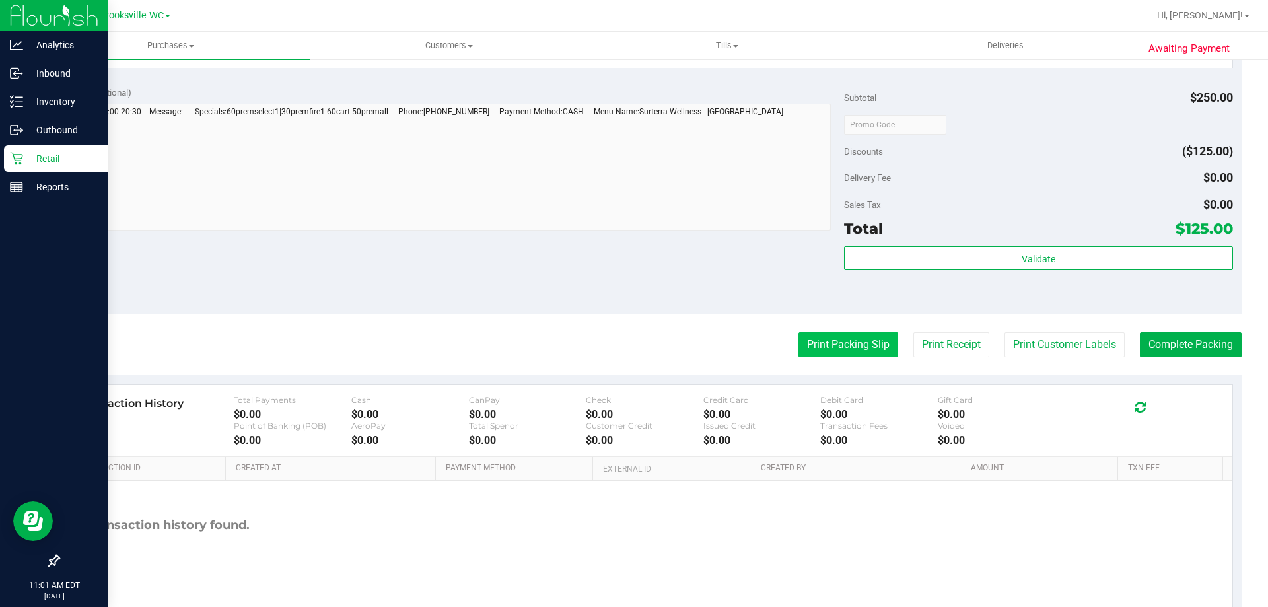
click at [827, 337] on button "Print Packing Slip" at bounding box center [848, 344] width 100 height 25
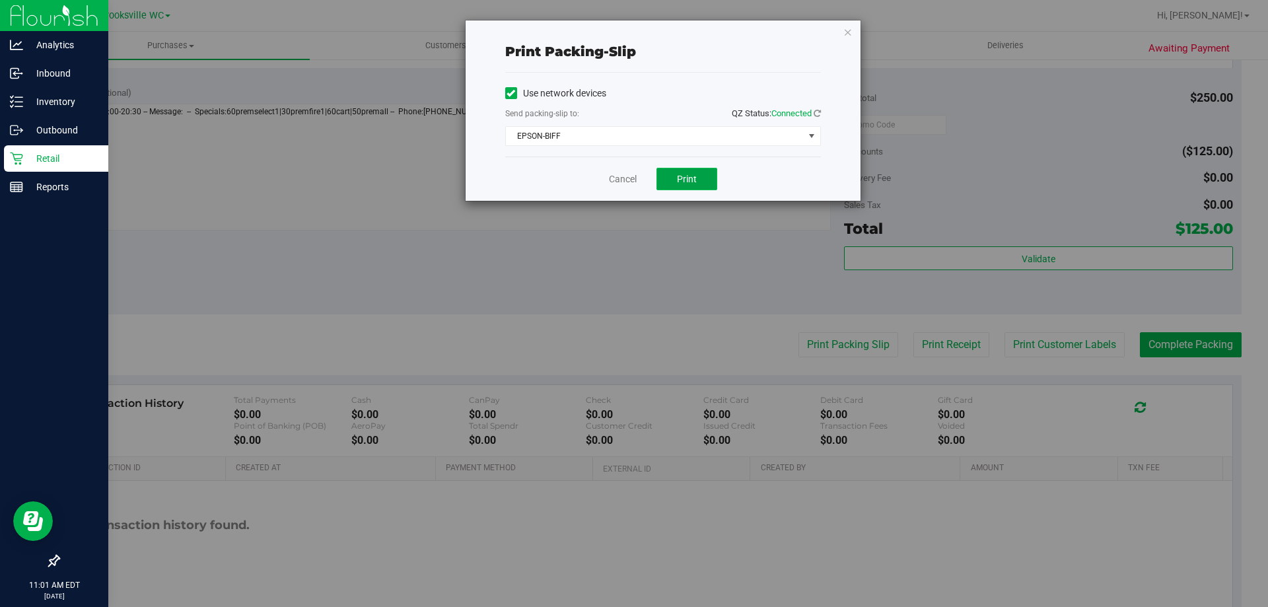
click at [683, 179] on span "Print" at bounding box center [687, 179] width 20 height 11
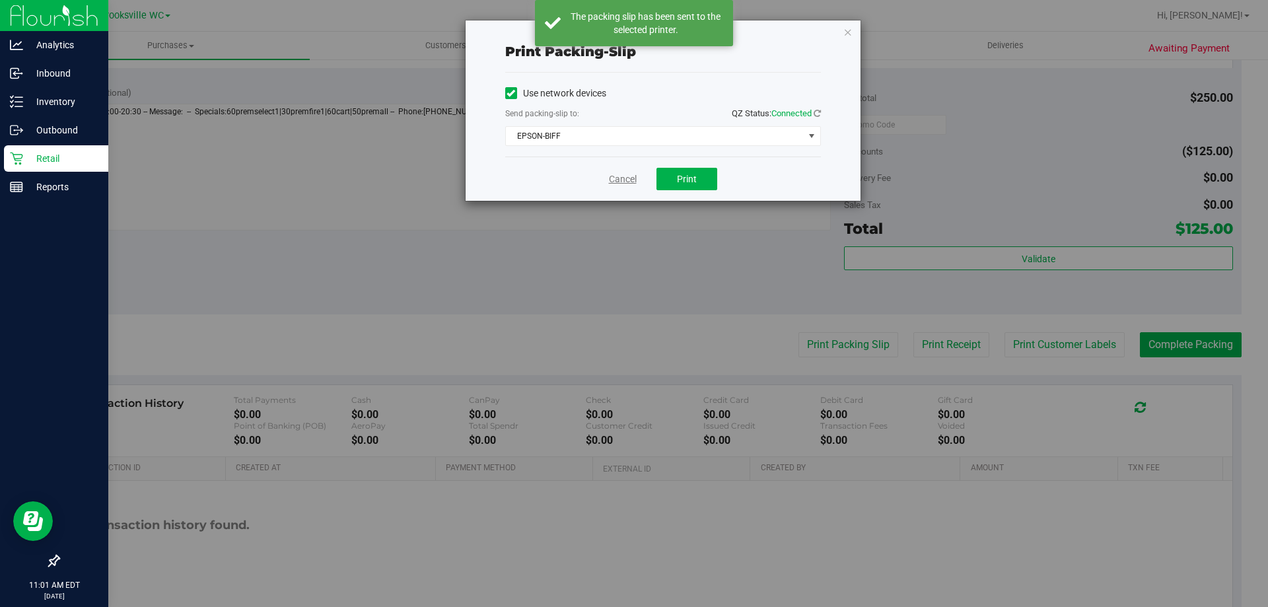
click at [615, 180] on link "Cancel" at bounding box center [623, 179] width 28 height 14
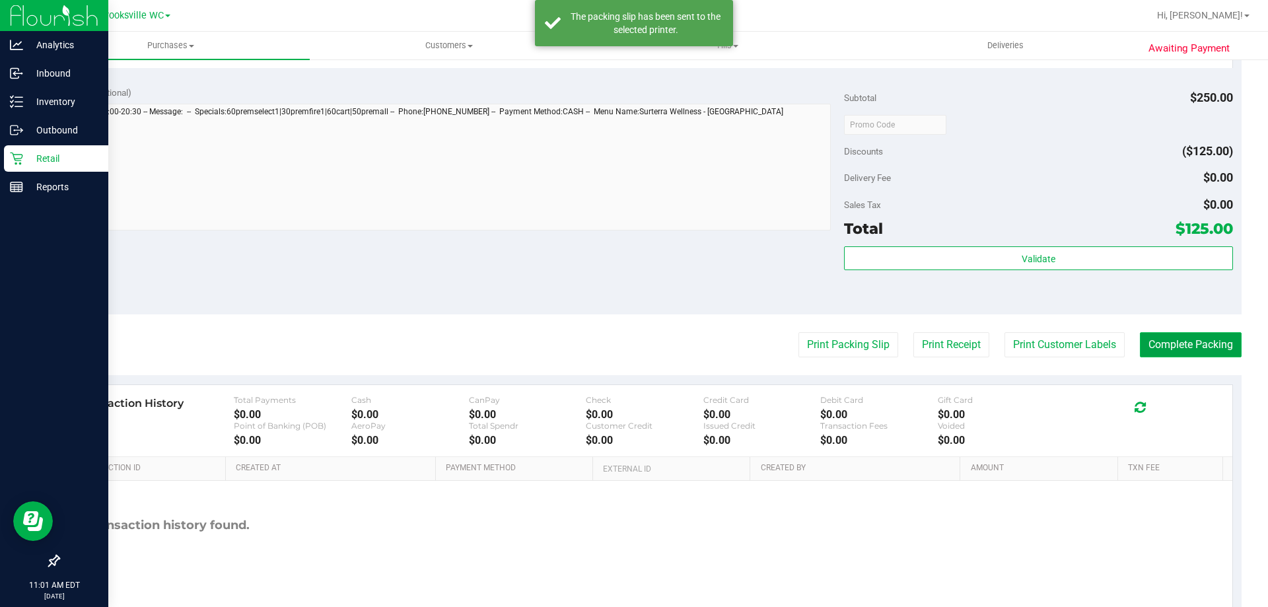
click at [1194, 341] on button "Complete Packing" at bounding box center [1191, 344] width 102 height 25
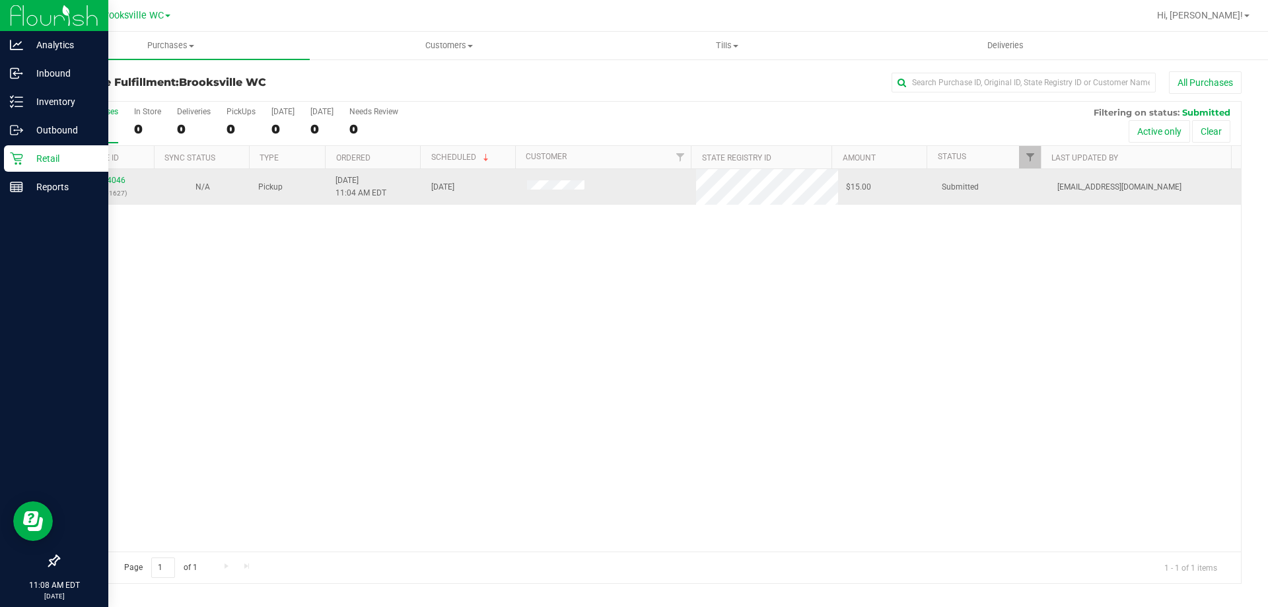
click at [124, 184] on div "12014046 (328361627)" at bounding box center [107, 186] width 80 height 25
click at [110, 175] on div "12014046 (328361627)" at bounding box center [107, 186] width 80 height 25
click at [108, 184] on link "12014046" at bounding box center [106, 180] width 37 height 9
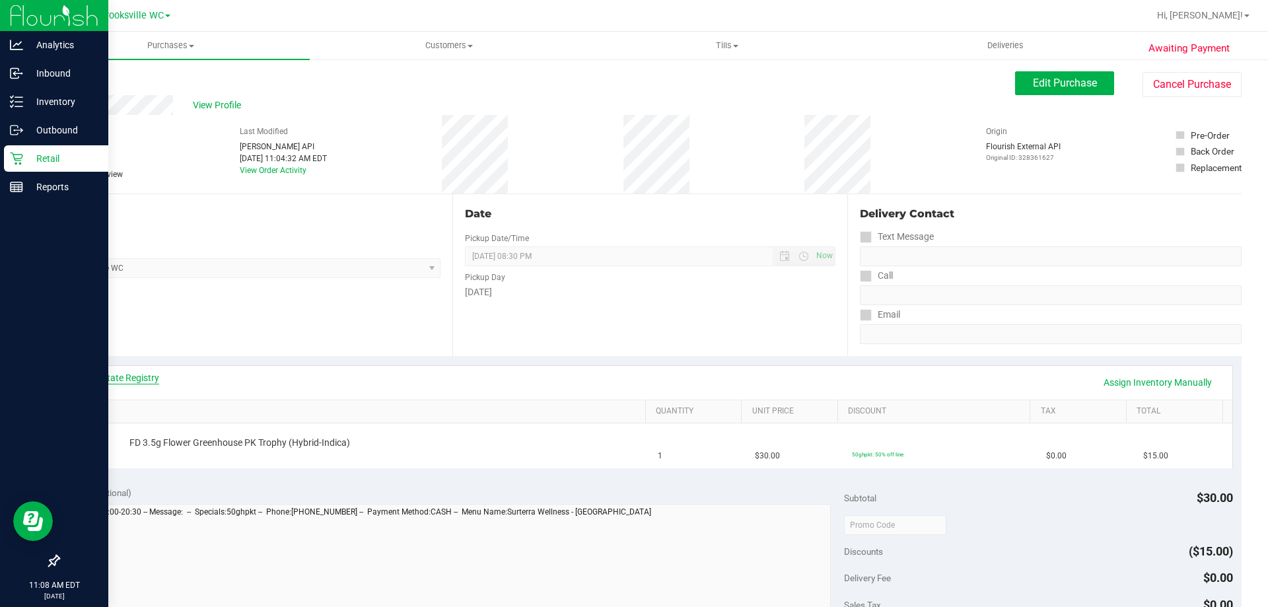
click at [133, 374] on link "View State Registry" at bounding box center [119, 377] width 79 height 13
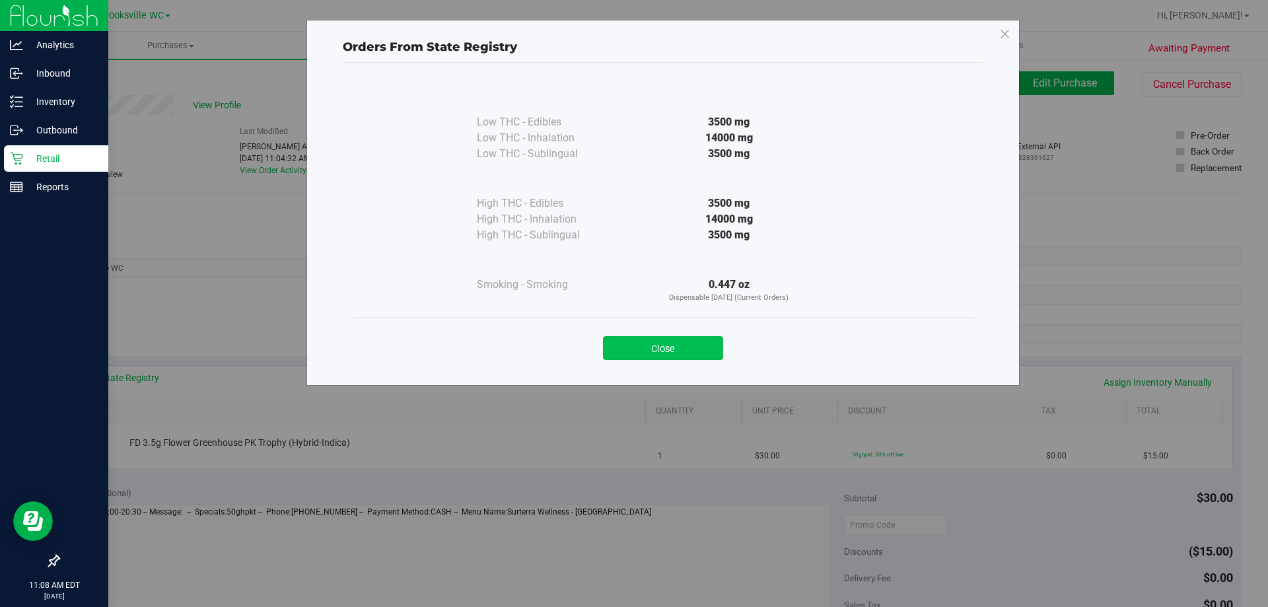
click at [635, 341] on button "Close" at bounding box center [663, 348] width 120 height 24
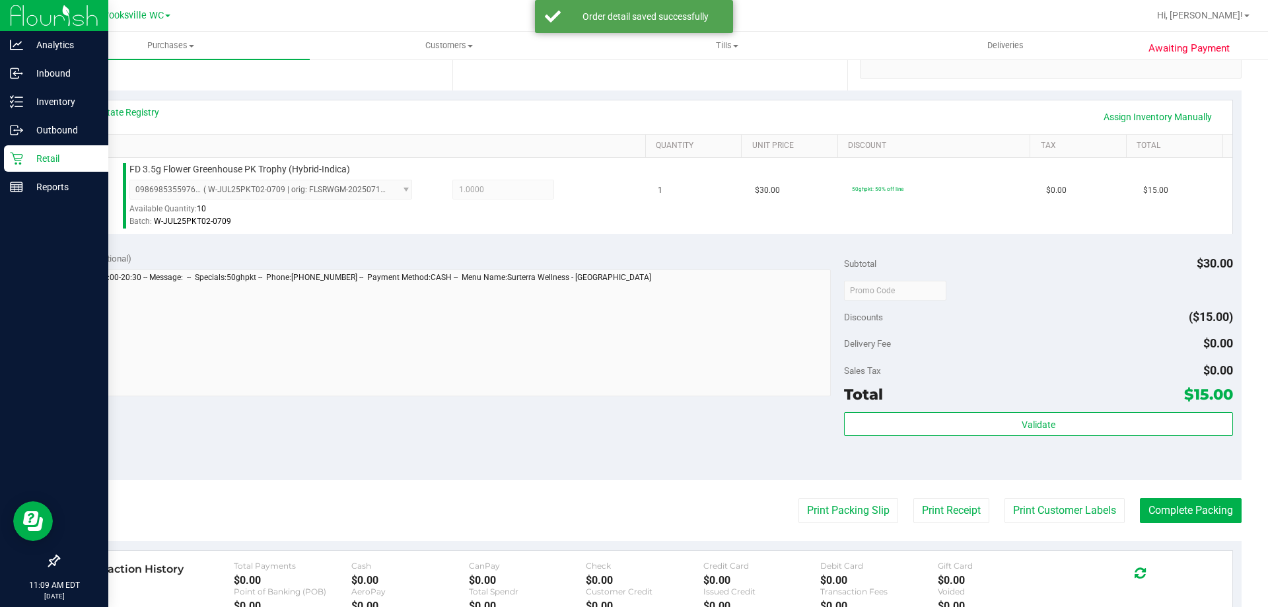
scroll to position [330, 0]
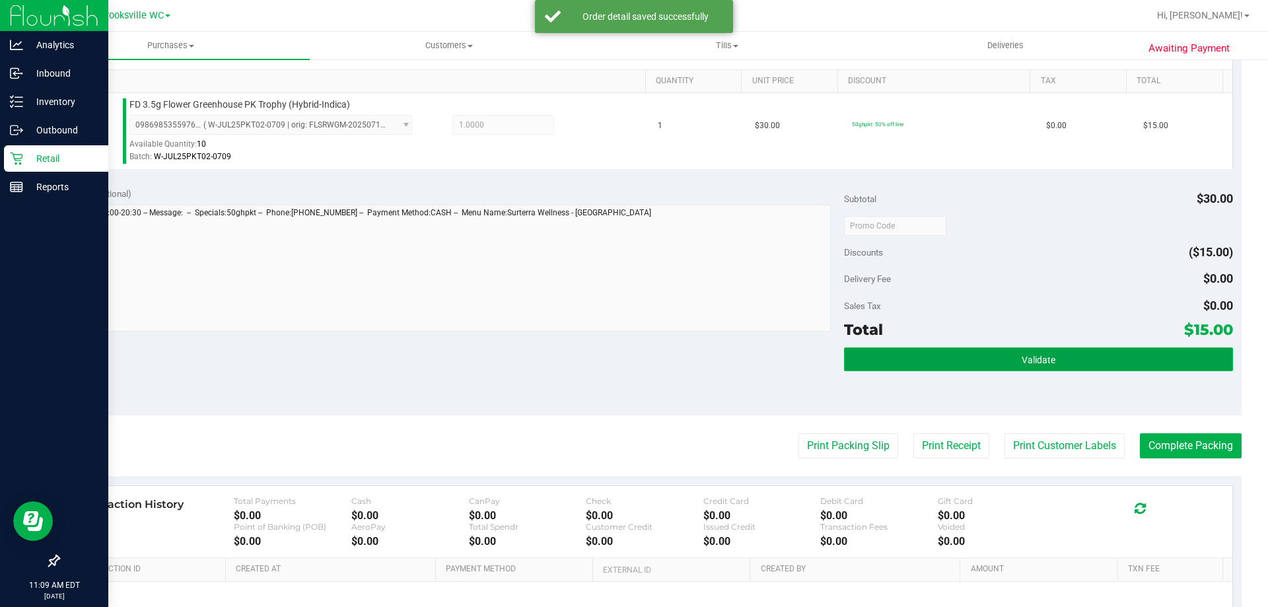
click at [895, 357] on button "Validate" at bounding box center [1038, 359] width 388 height 24
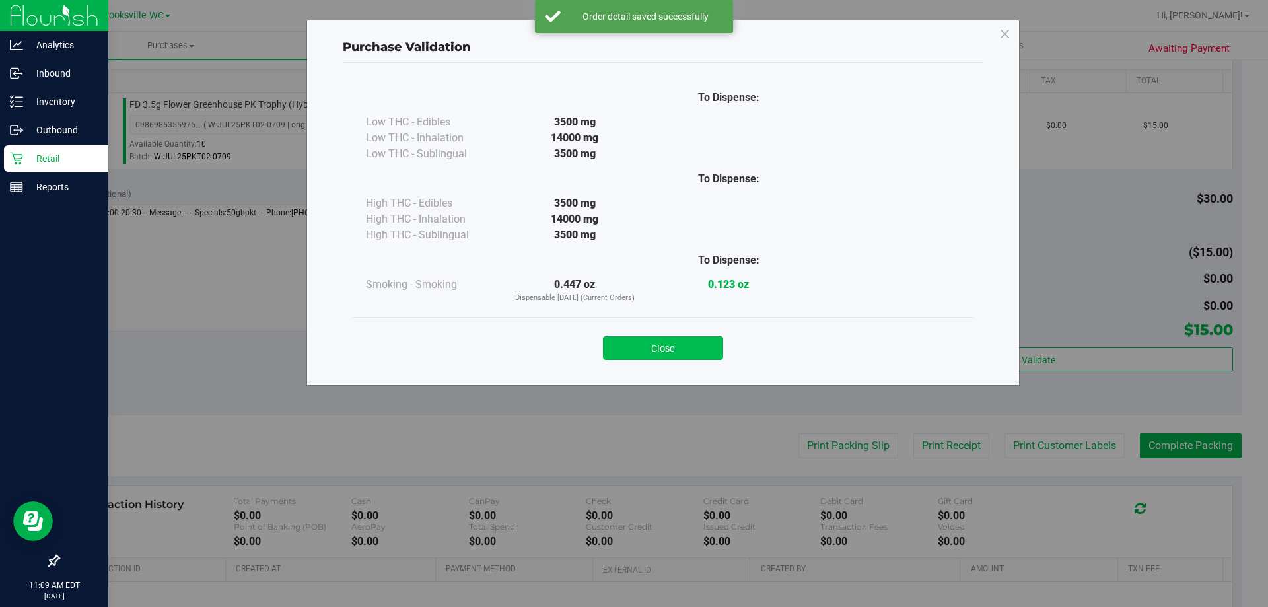
click at [680, 342] on button "Close" at bounding box center [663, 348] width 120 height 24
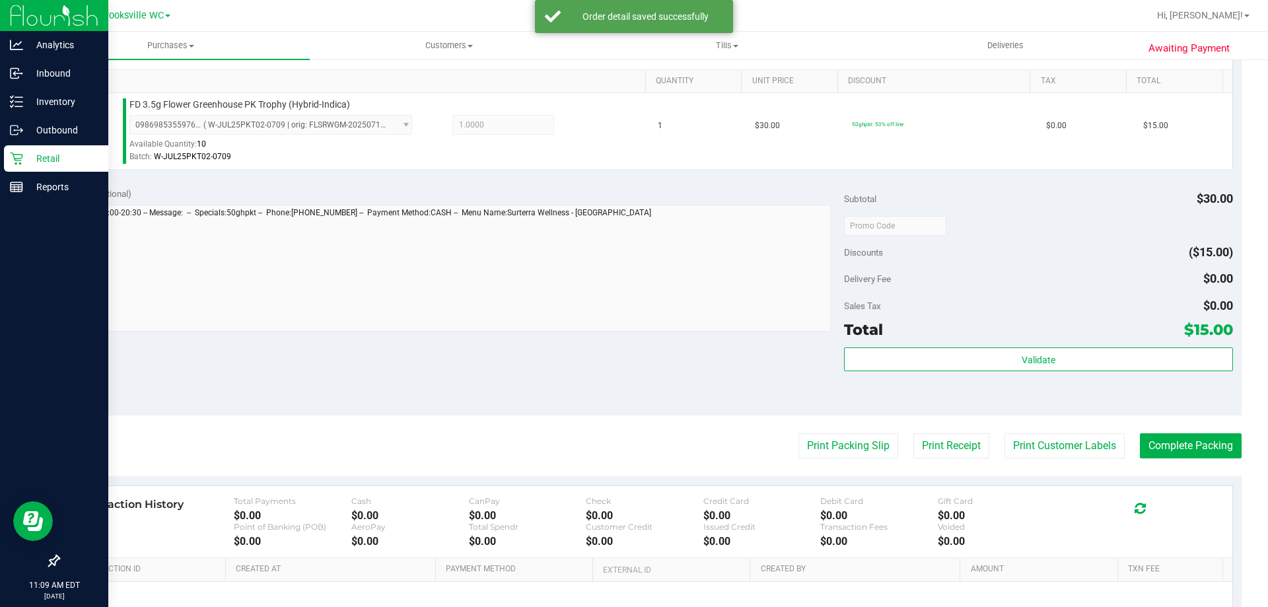
click at [814, 462] on purchase-details "Back Edit Purchase Cancel Purchase View Profile # 12014046 BioTrack ID: - Submi…" at bounding box center [649, 232] width 1183 height 982
click at [819, 442] on button "Print Packing Slip" at bounding box center [848, 445] width 100 height 25
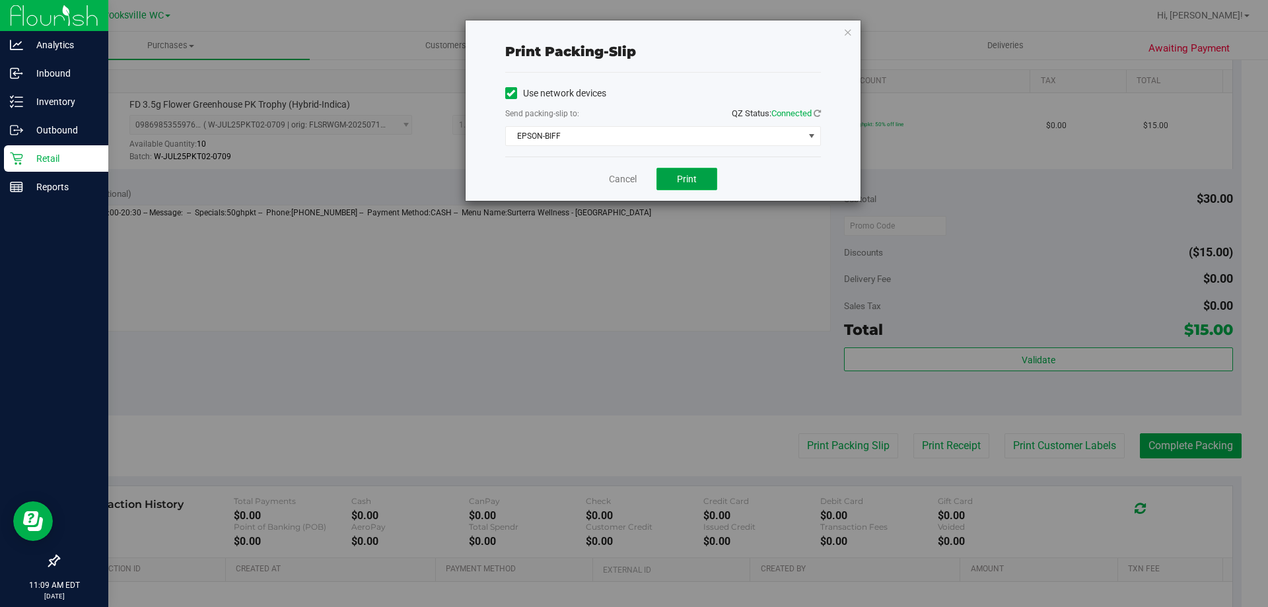
click at [685, 178] on span "Print" at bounding box center [687, 179] width 20 height 11
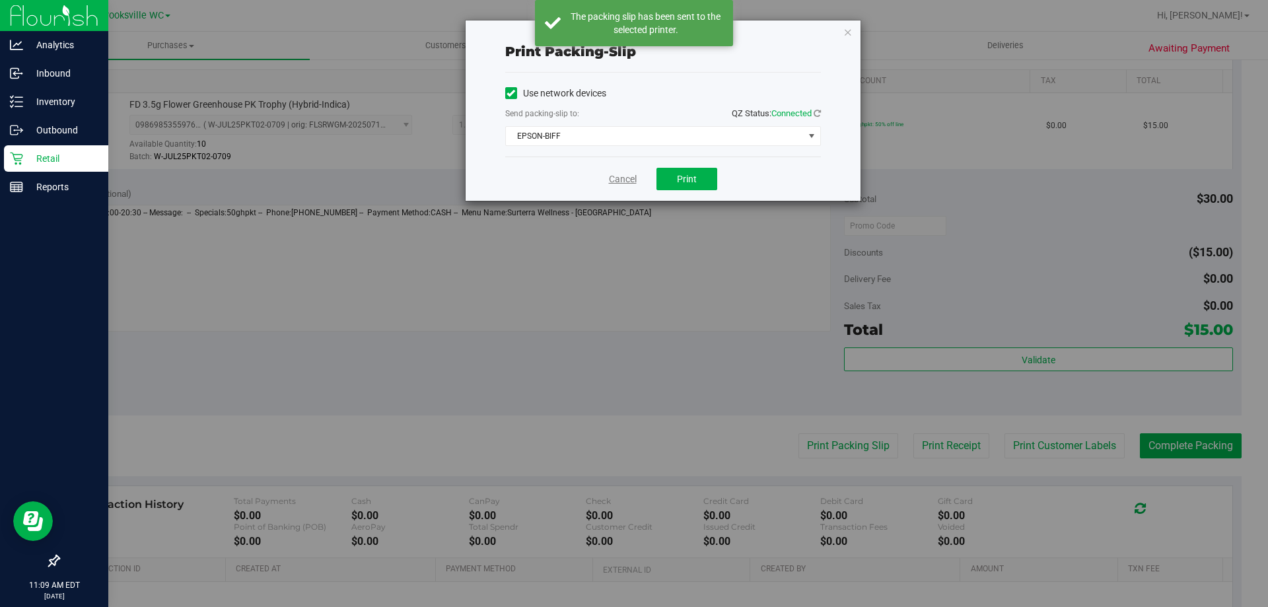
click at [633, 178] on link "Cancel" at bounding box center [623, 179] width 28 height 14
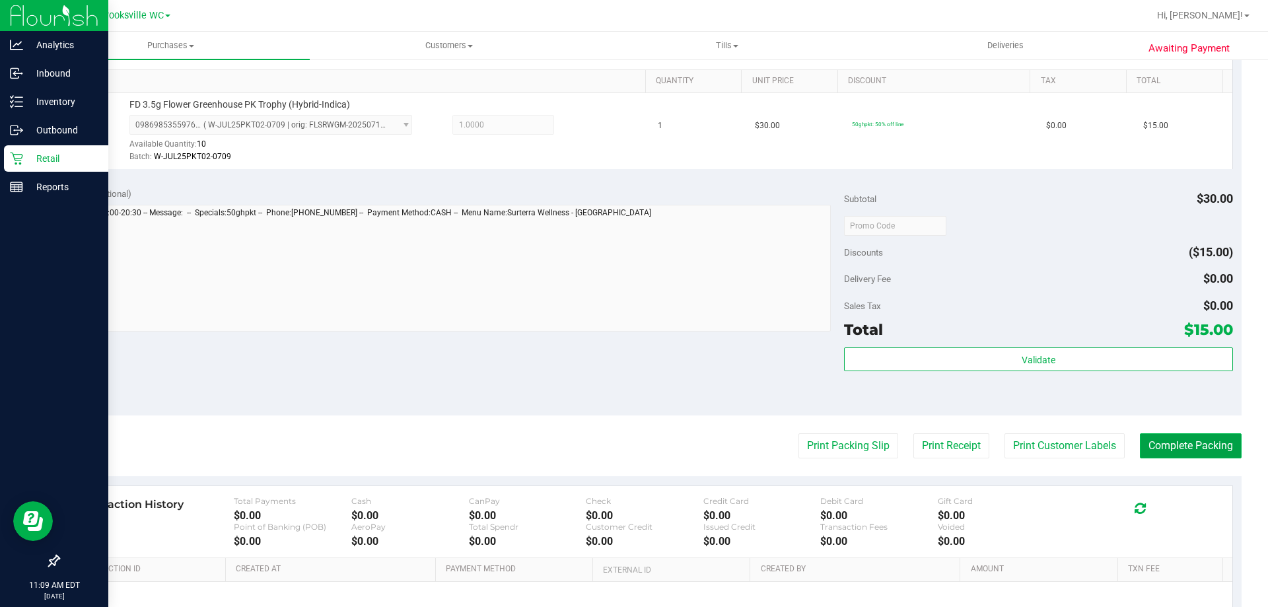
click at [1165, 438] on button "Complete Packing" at bounding box center [1191, 445] width 102 height 25
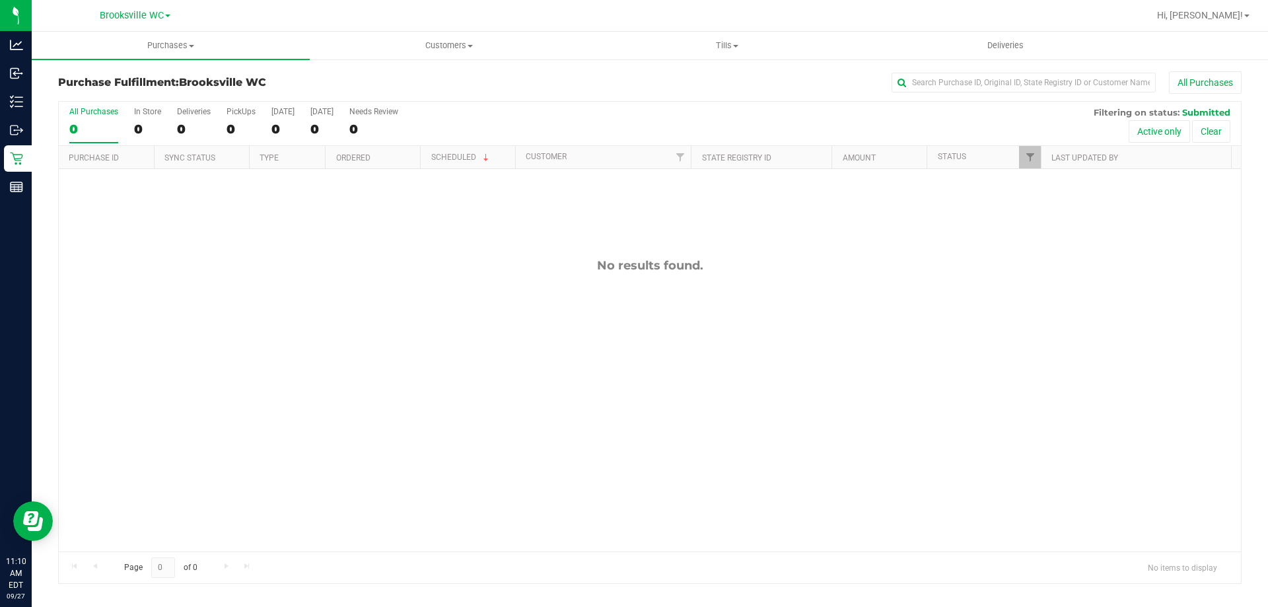
drag, startPoint x: 0, startPoint y: 3, endPoint x: 309, endPoint y: 302, distance: 430.1
click at [465, 419] on div "No results found." at bounding box center [650, 404] width 1182 height 471
click at [157, 51] on span "Purchases" at bounding box center [171, 46] width 278 height 12
click at [155, 98] on li "Fulfillment" at bounding box center [171, 96] width 278 height 16
click at [726, 45] on span "Tills" at bounding box center [726, 46] width 277 height 12
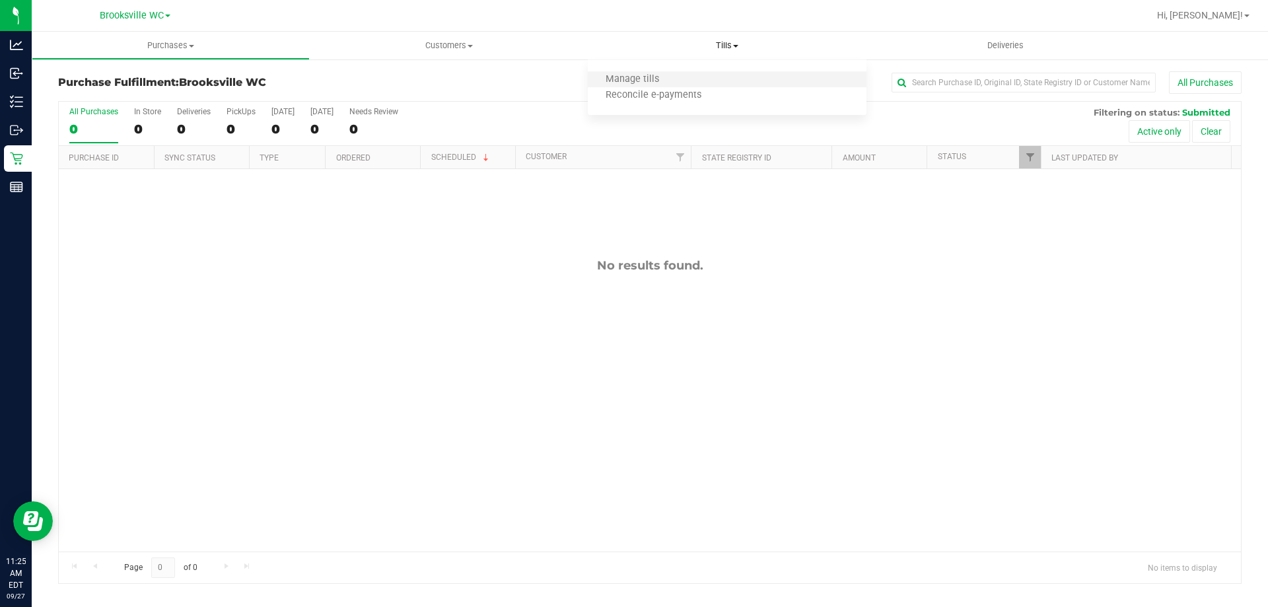
click at [676, 78] on li "Manage tills" at bounding box center [727, 80] width 278 height 16
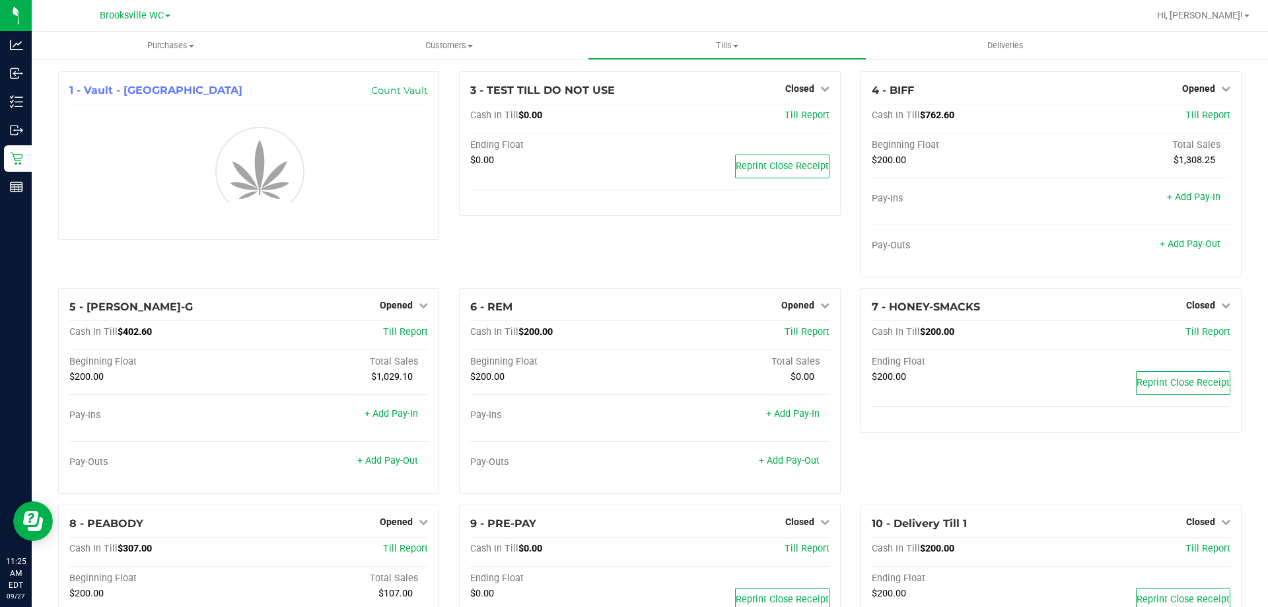
click at [456, 246] on div "3 - TEST TILL DO NOT USE Closed Open Till Cash In Till $0.00 Till Report Ending…" at bounding box center [649, 179] width 401 height 217
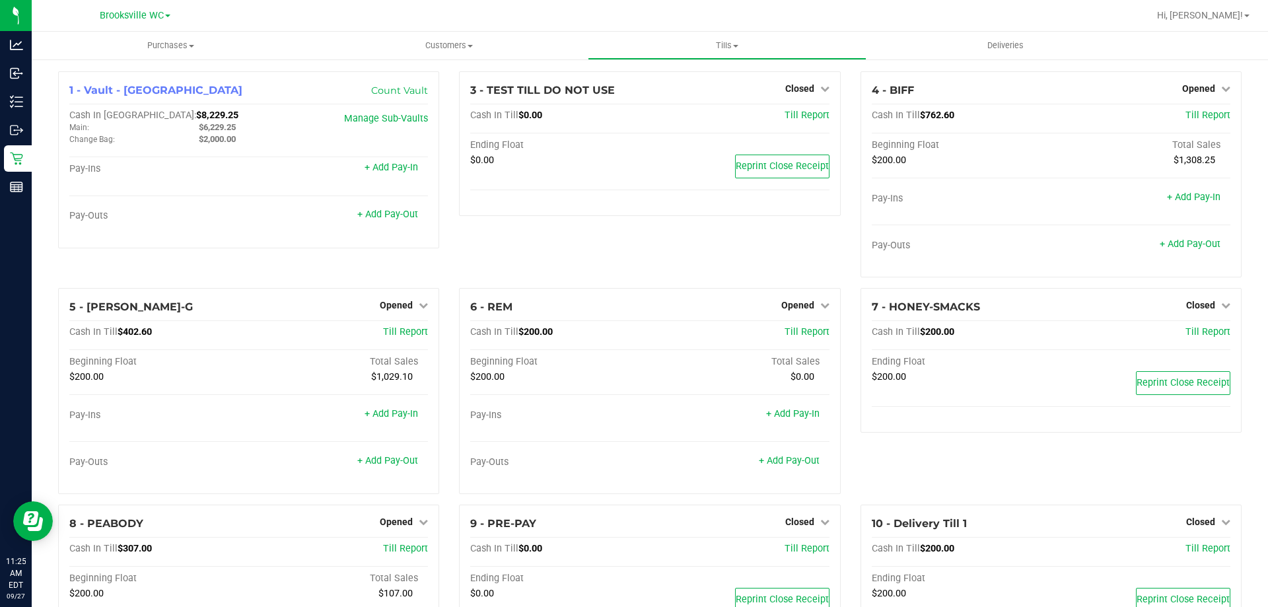
click at [764, 252] on div "3 - TEST TILL DO NOT USE Closed Open Till Cash In Till $0.00 Till Report Ending…" at bounding box center [649, 179] width 401 height 217
click at [276, 4] on div at bounding box center [692, 16] width 912 height 26
click at [342, 262] on div "1 - Vault - Brooksville Count Vault Cash In Vault: $8,229.25 Main: $6,229.25 Ch…" at bounding box center [248, 179] width 401 height 217
click at [417, 17] on div at bounding box center [692, 16] width 912 height 26
click at [666, 244] on div "3 - TEST TILL DO NOT USE Closed Open Till Cash In Till $0.00 Till Report Ending…" at bounding box center [649, 179] width 401 height 217
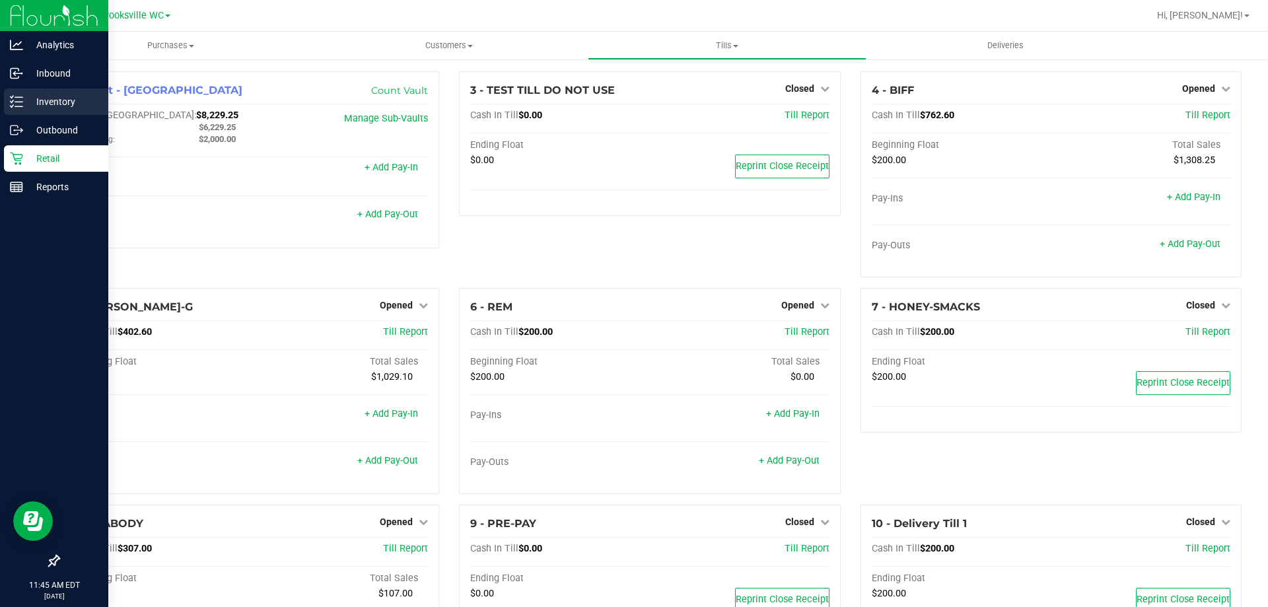
click at [80, 100] on p "Inventory" at bounding box center [62, 102] width 79 height 16
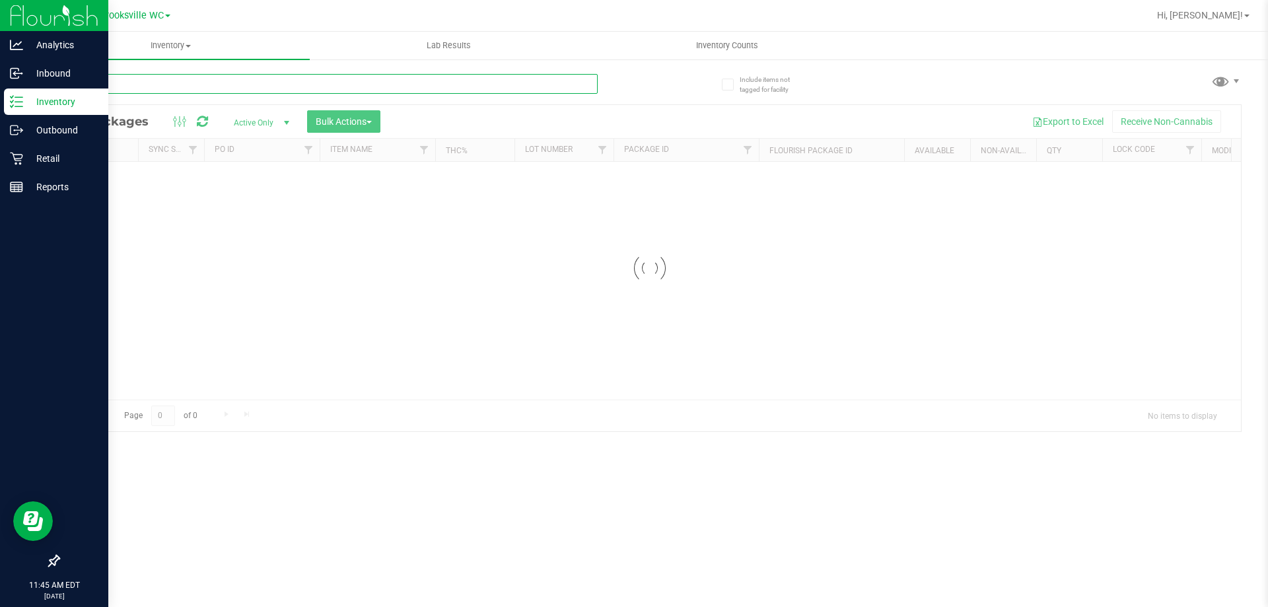
click at [226, 92] on input "text" at bounding box center [328, 84] width 540 height 20
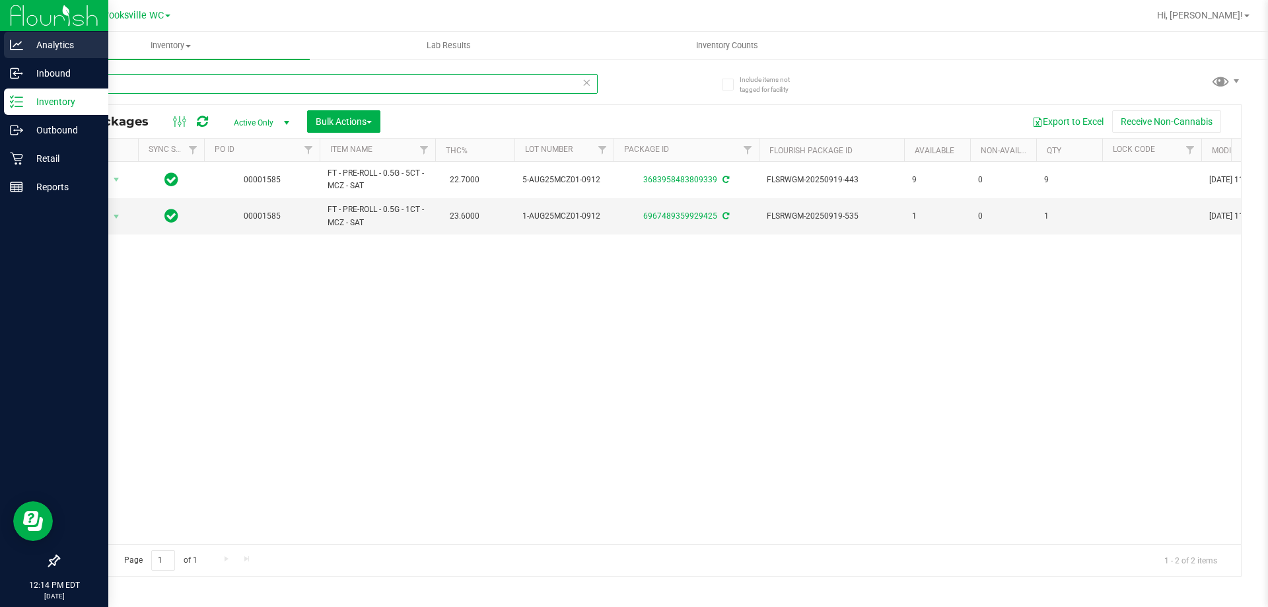
drag, startPoint x: 118, startPoint y: 79, endPoint x: 0, endPoint y: 34, distance: 126.2
click at [0, 46] on div "Analytics Inbound Inventory Outbound Retail Reports 12:14 PM EDT [DATE] 09/27 B…" at bounding box center [634, 303] width 1268 height 607
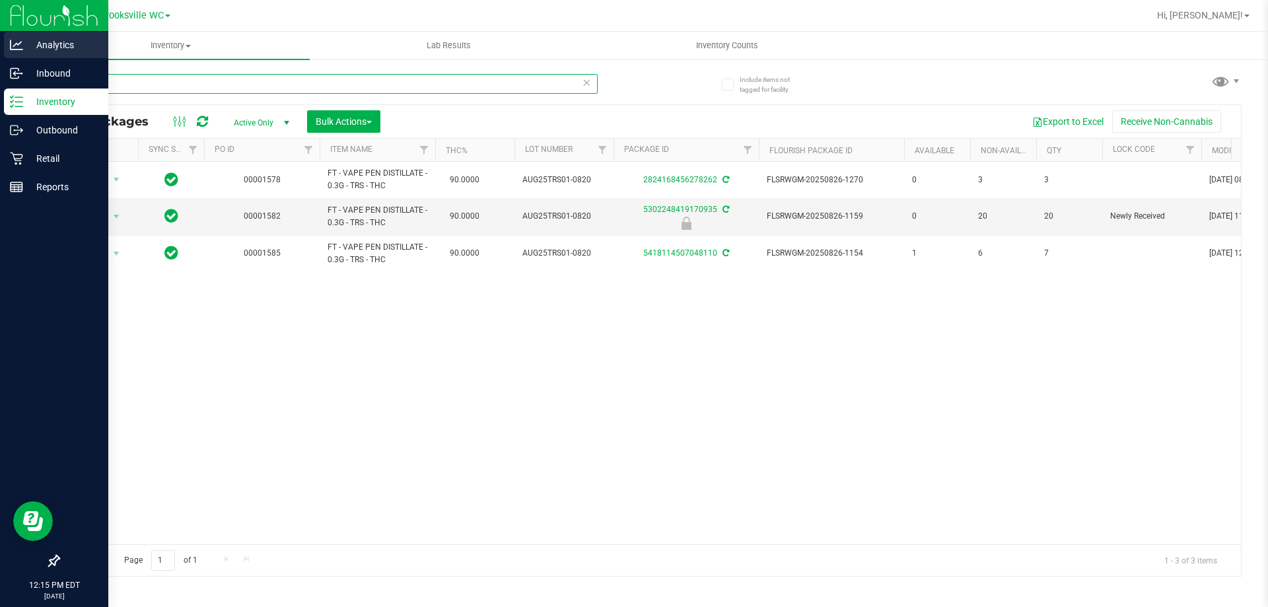
drag, startPoint x: 174, startPoint y: 83, endPoint x: 0, endPoint y: 34, distance: 180.2
click at [0, 34] on div "Analytics Inbound Inventory Outbound Retail Reports 12:15 PM EDT [DATE] 09/27 B…" at bounding box center [634, 303] width 1268 height 607
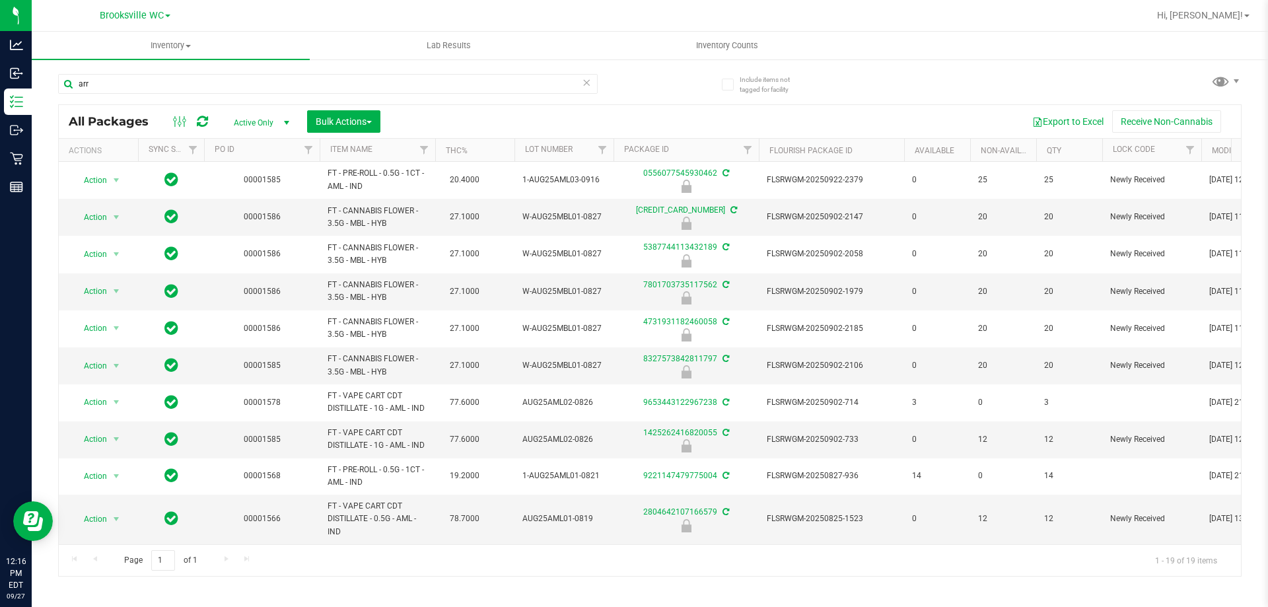
click at [195, 65] on div "arr" at bounding box center [354, 83] width 592 height 42
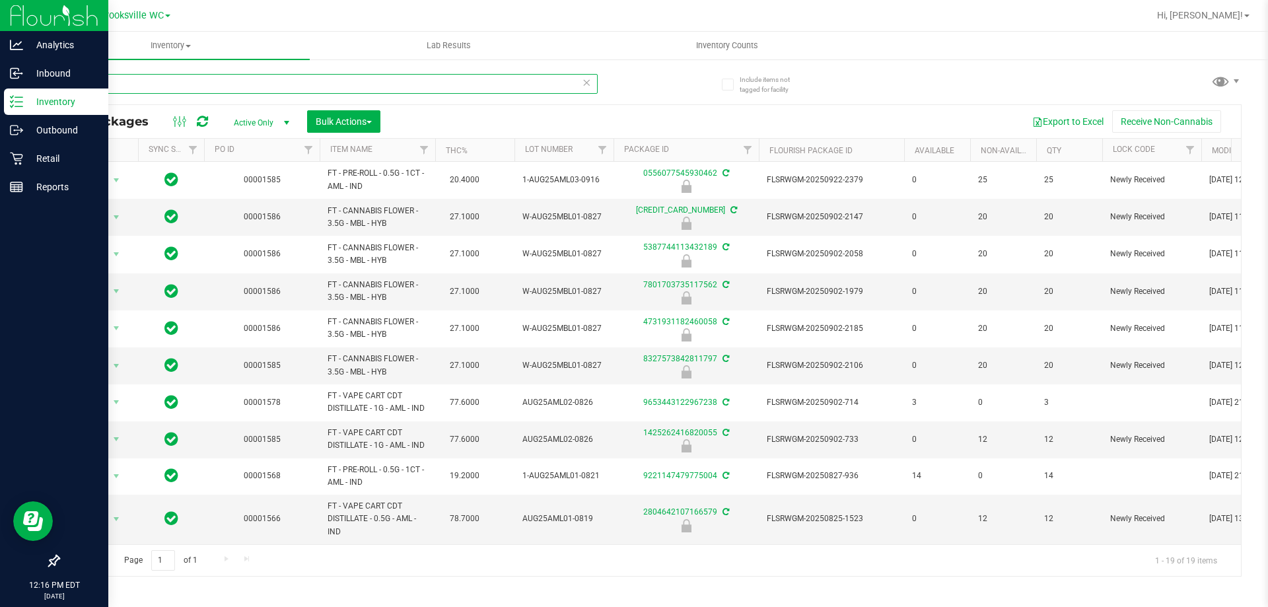
drag, startPoint x: 184, startPoint y: 82, endPoint x: 0, endPoint y: 95, distance: 184.1
click at [0, 95] on div "Analytics Inbound Inventory Outbound Retail Reports 12:16 PM EDT [DATE] 09/27 B…" at bounding box center [634, 303] width 1268 height 607
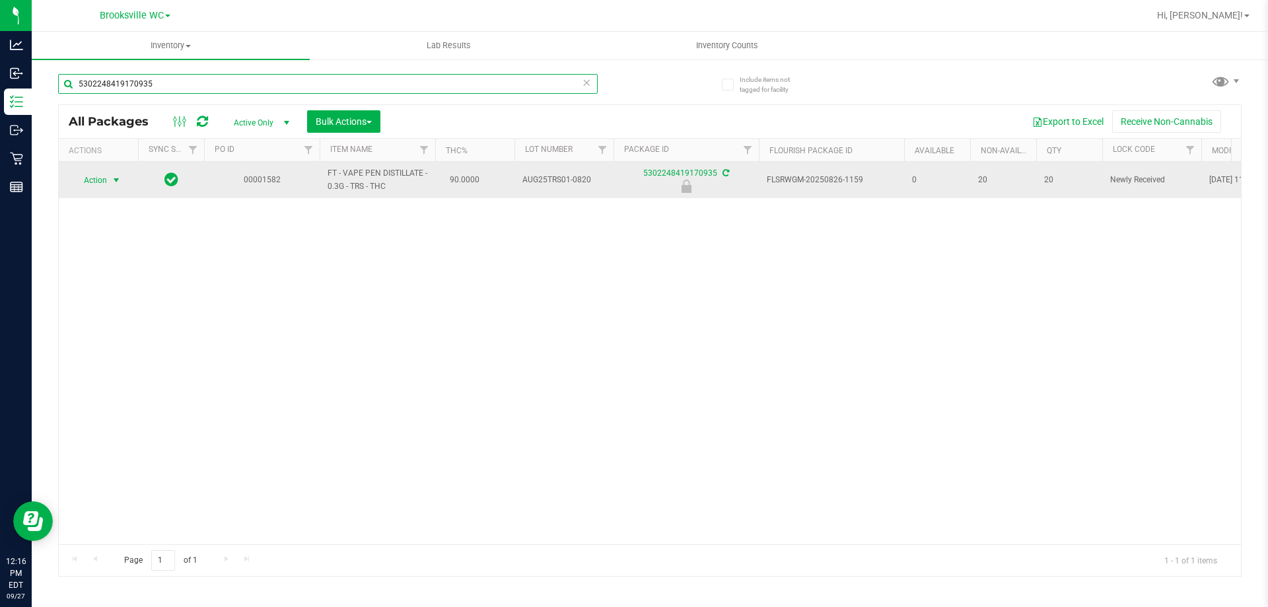
type input "5302248419170935"
click at [94, 177] on span "Action" at bounding box center [90, 180] width 36 height 18
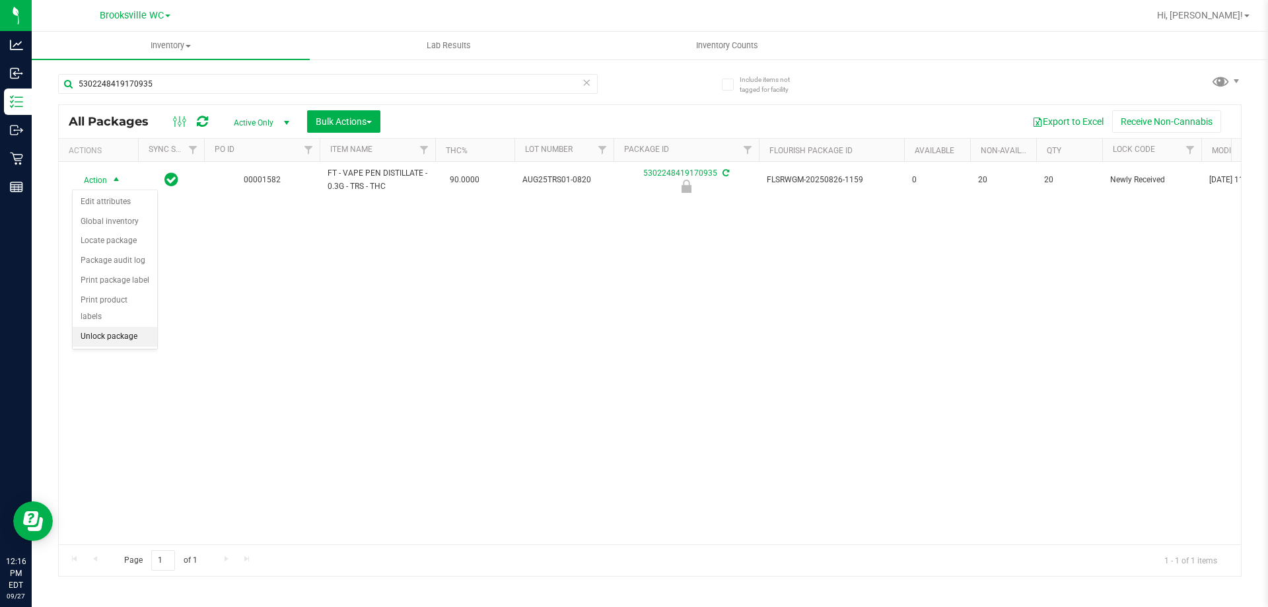
click at [106, 327] on li "Unlock package" at bounding box center [115, 337] width 85 height 20
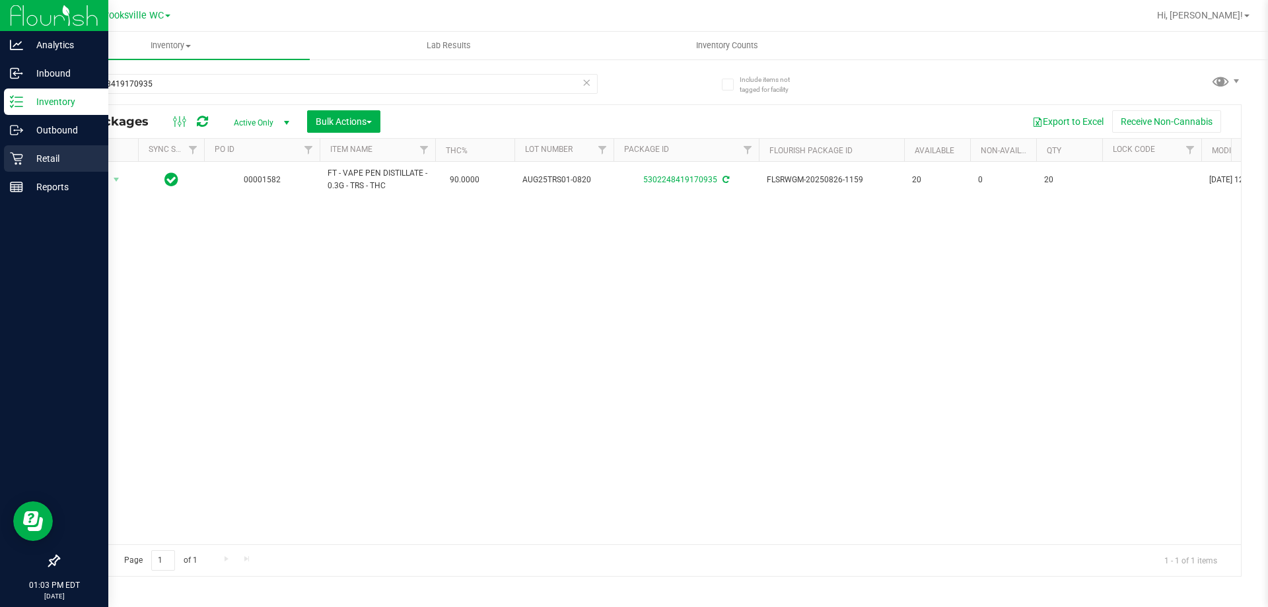
click at [28, 164] on p "Retail" at bounding box center [62, 159] width 79 height 16
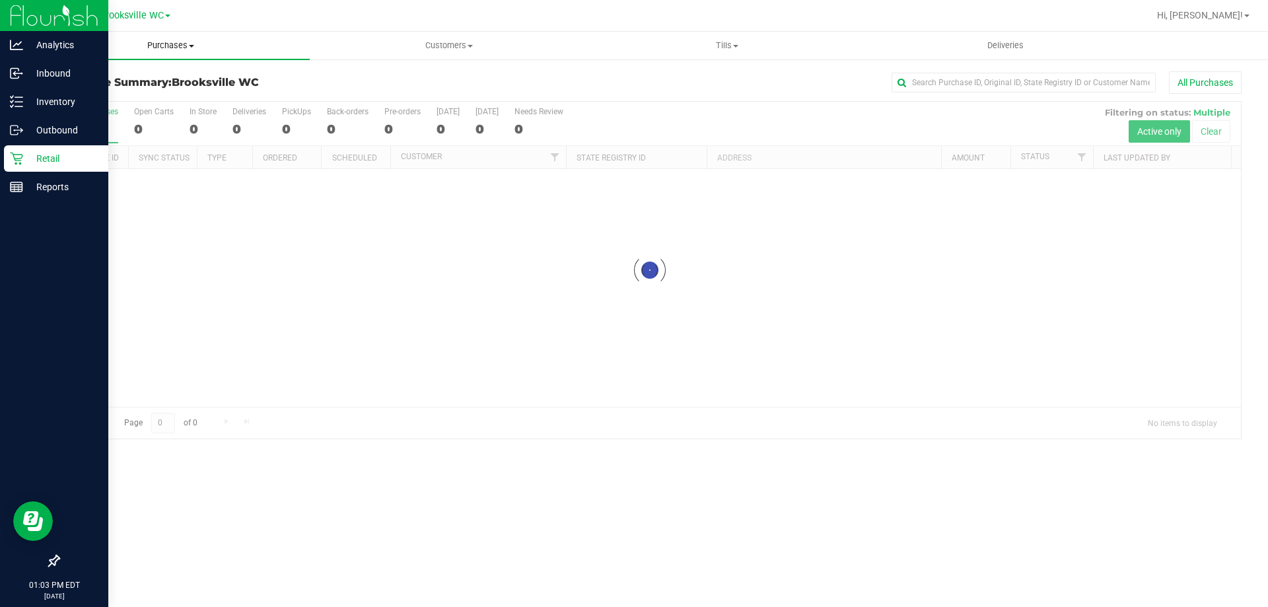
click at [176, 46] on span "Purchases" at bounding box center [171, 46] width 278 height 12
click at [165, 90] on li "Fulfillment" at bounding box center [171, 96] width 278 height 16
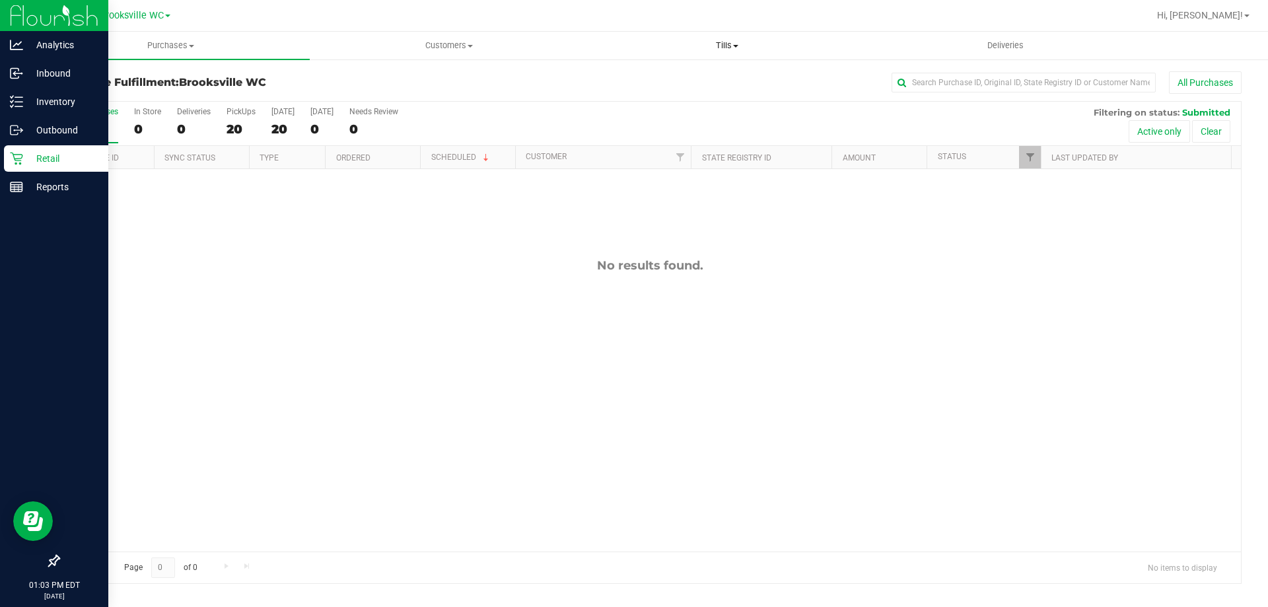
click at [727, 44] on span "Tills" at bounding box center [726, 46] width 277 height 12
click at [651, 77] on span "Manage tills" at bounding box center [632, 79] width 89 height 11
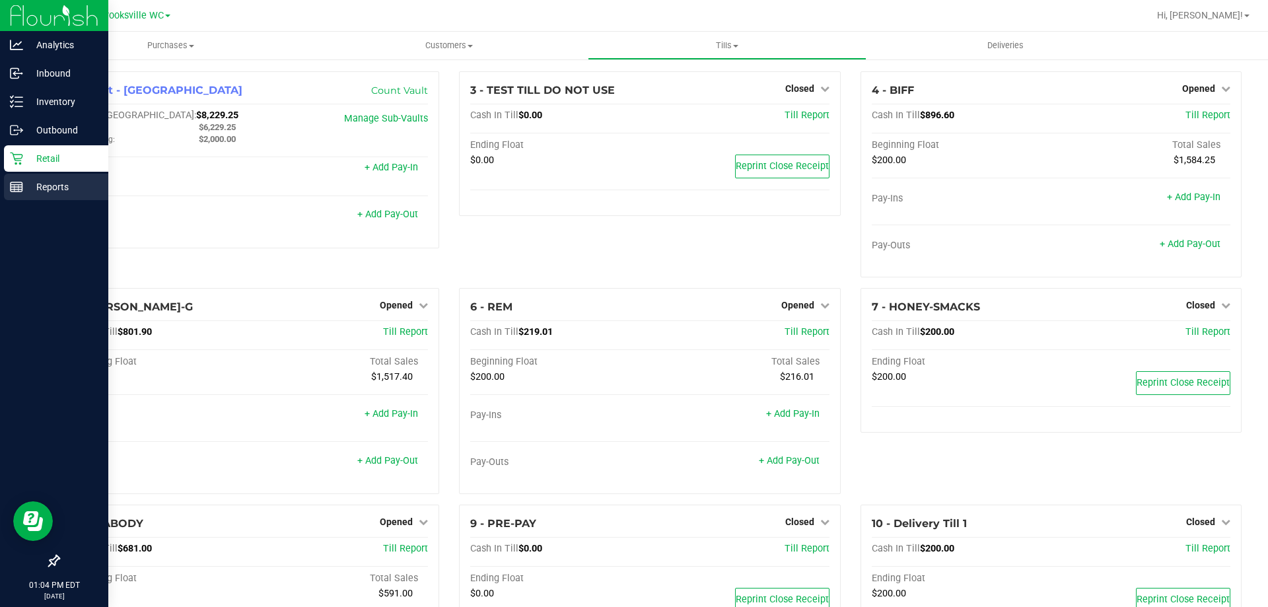
click at [59, 186] on p "Reports" at bounding box center [62, 187] width 79 height 16
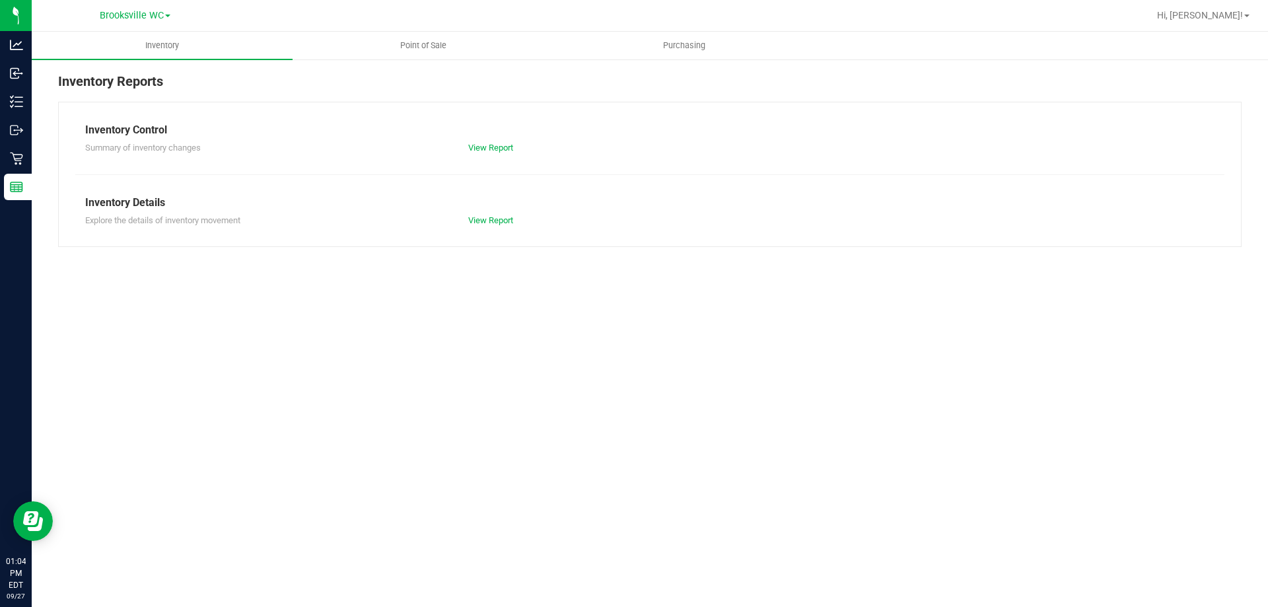
click at [431, 59] on ul "Inventory Point of Sale Purchasing" at bounding box center [666, 46] width 1268 height 28
click at [431, 47] on span "Point of Sale" at bounding box center [423, 46] width 82 height 12
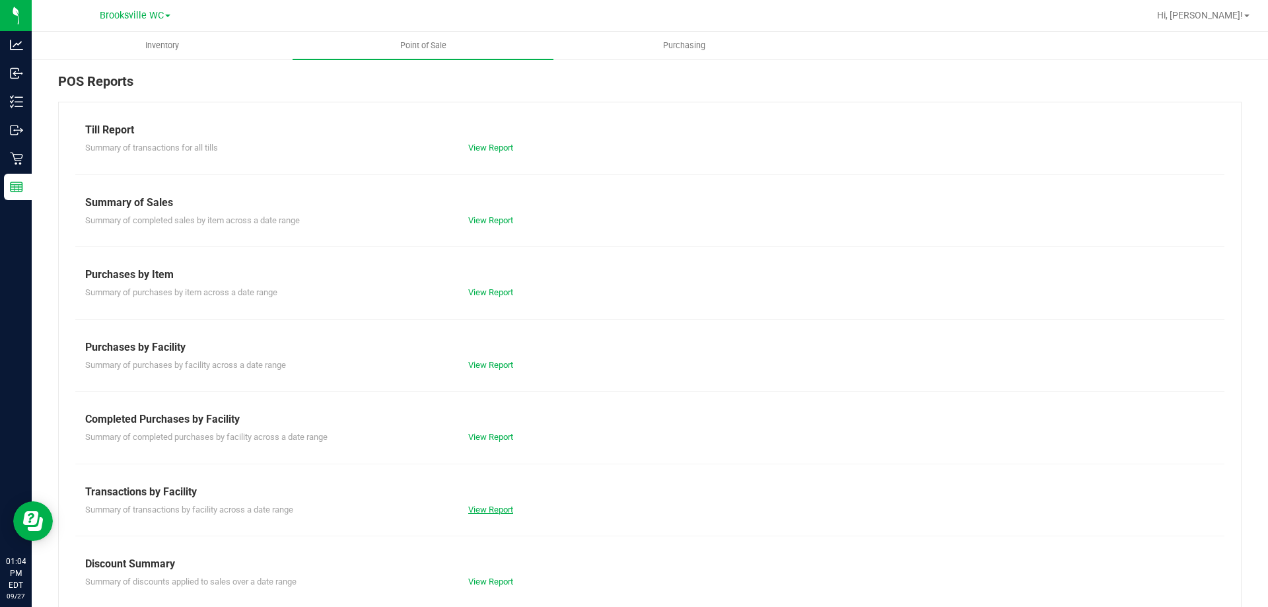
click at [495, 505] on link "View Report" at bounding box center [490, 510] width 45 height 10
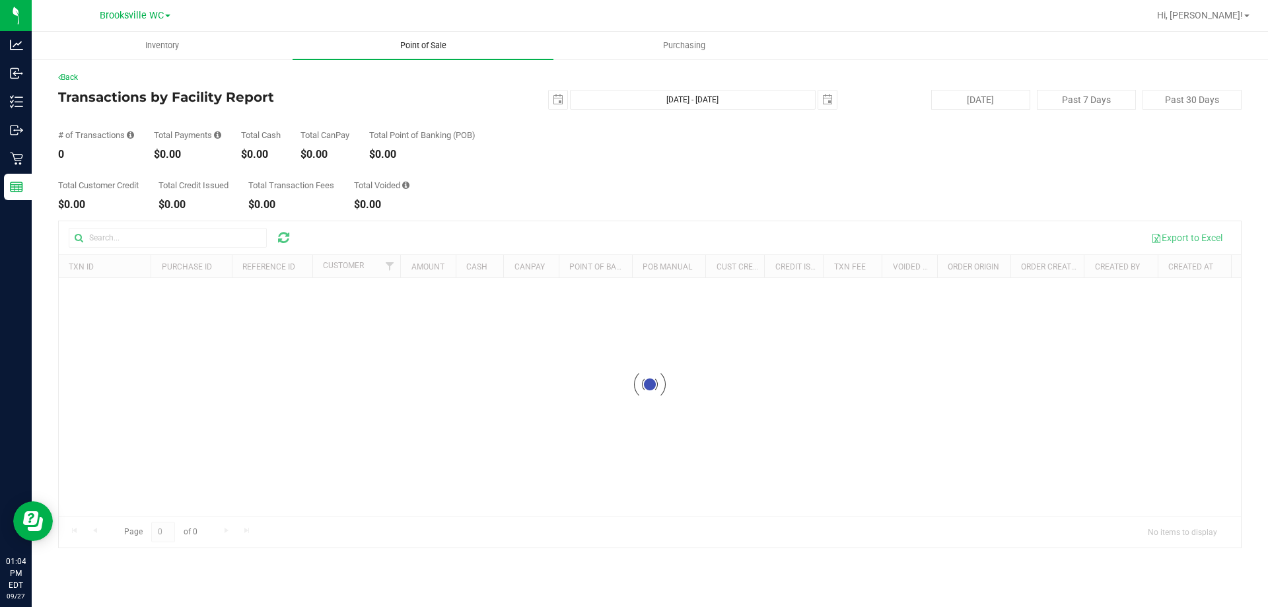
click at [410, 42] on span "Point of Sale" at bounding box center [423, 46] width 82 height 12
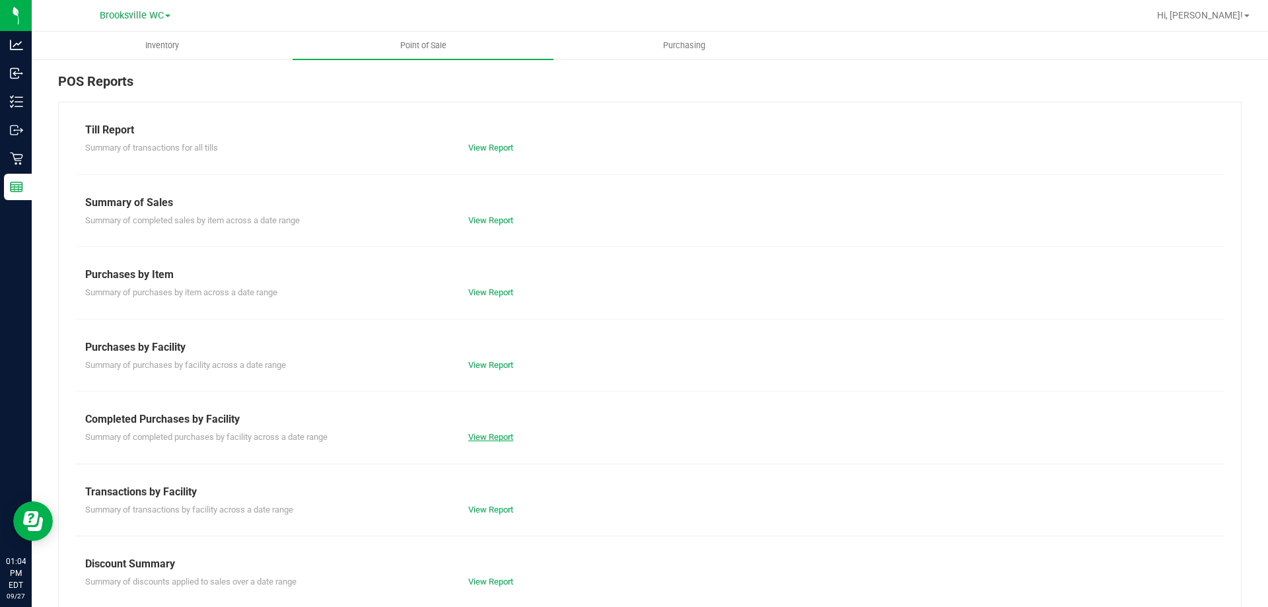
click at [493, 433] on link "View Report" at bounding box center [490, 437] width 45 height 10
